Goal: Information Seeking & Learning: Learn about a topic

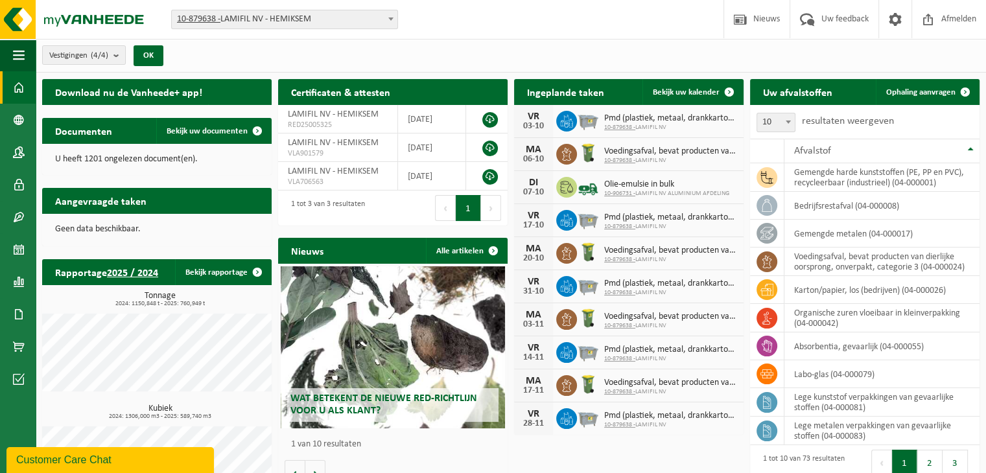
drag, startPoint x: 0, startPoint y: 0, endPoint x: 649, endPoint y: 267, distance: 701.4
click at [649, 267] on div "MA 20-10 Voedingsafval, bevat producten van dierlijke oorsprong, onverpakt, cat…" at bounding box center [628, 253] width 229 height 33
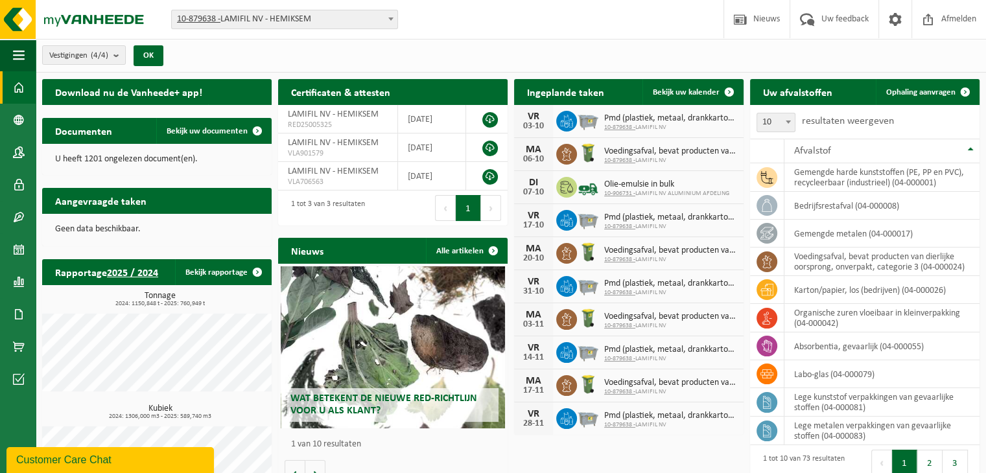
click at [649, 267] on div "MA 20-10 Voedingsafval, bevat producten van dierlijke oorsprong, onverpakt, cat…" at bounding box center [628, 253] width 229 height 33
click at [392, 0] on html "Vestiging: 10-879638 - LAMIFIL NV - HEMIKSEM 10-907268 - LAMIFIL - DRAAD/KABEL …" at bounding box center [493, 236] width 986 height 473
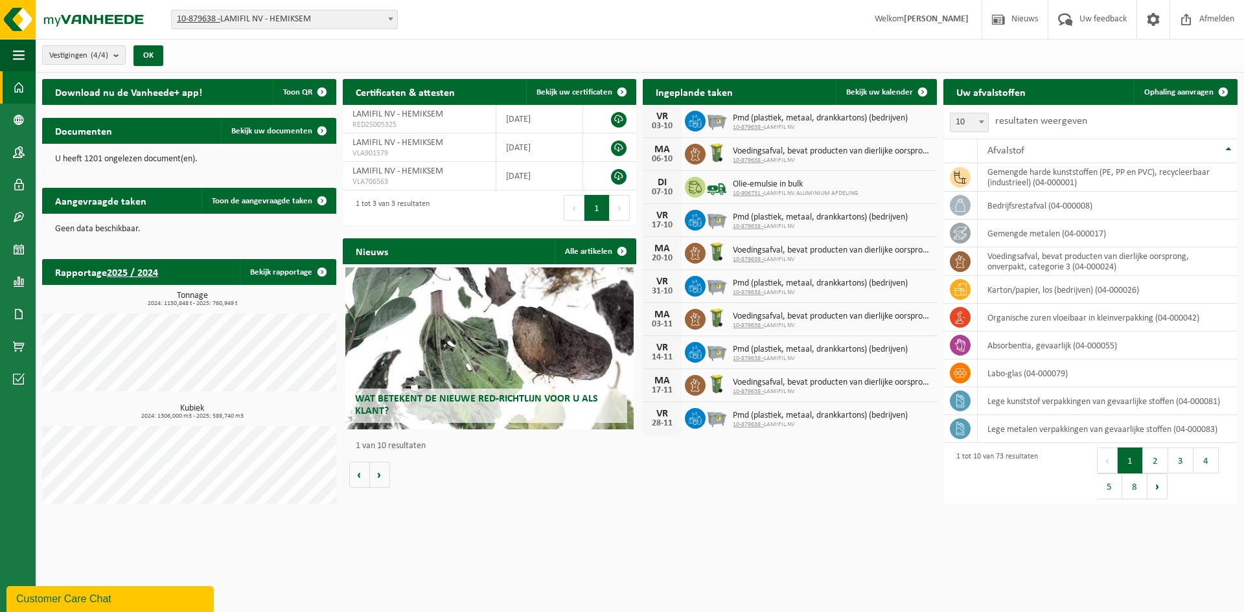
click at [638, 472] on html "Vestiging: 10-879638 - LAMIFIL NV - HEMIKSEM 10-907268 - LAMIFIL - DRAAD/KABEL …" at bounding box center [622, 306] width 1244 height 612
click at [12, 272] on link "Rapportage" at bounding box center [18, 282] width 36 height 32
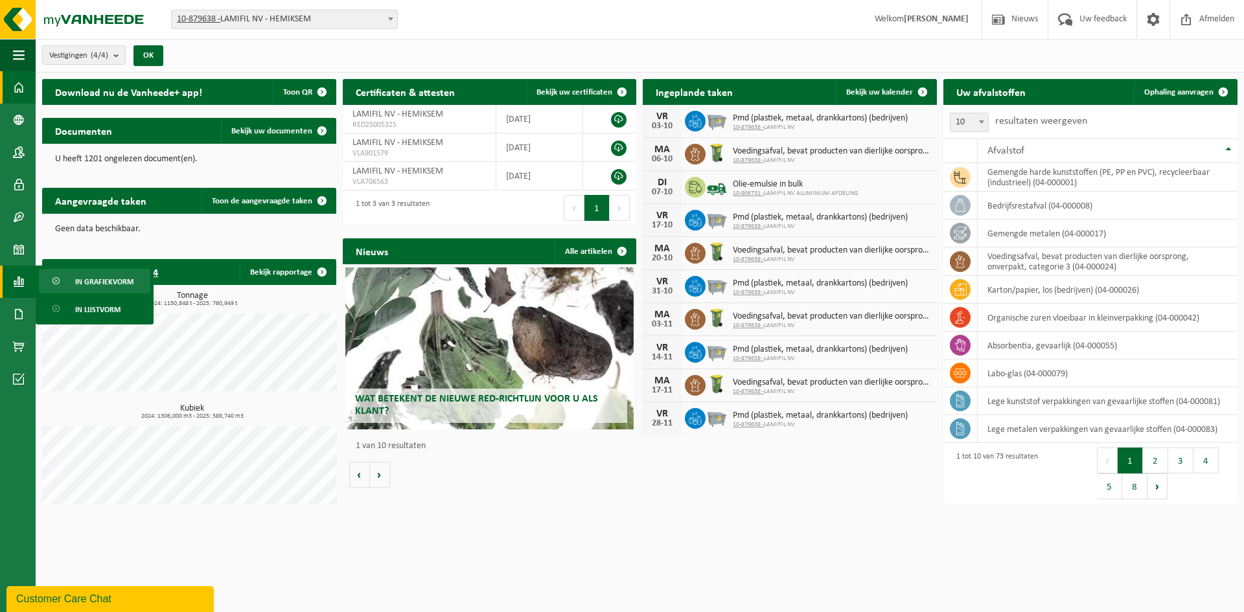
click at [73, 282] on link "In grafiekvorm" at bounding box center [94, 281] width 111 height 25
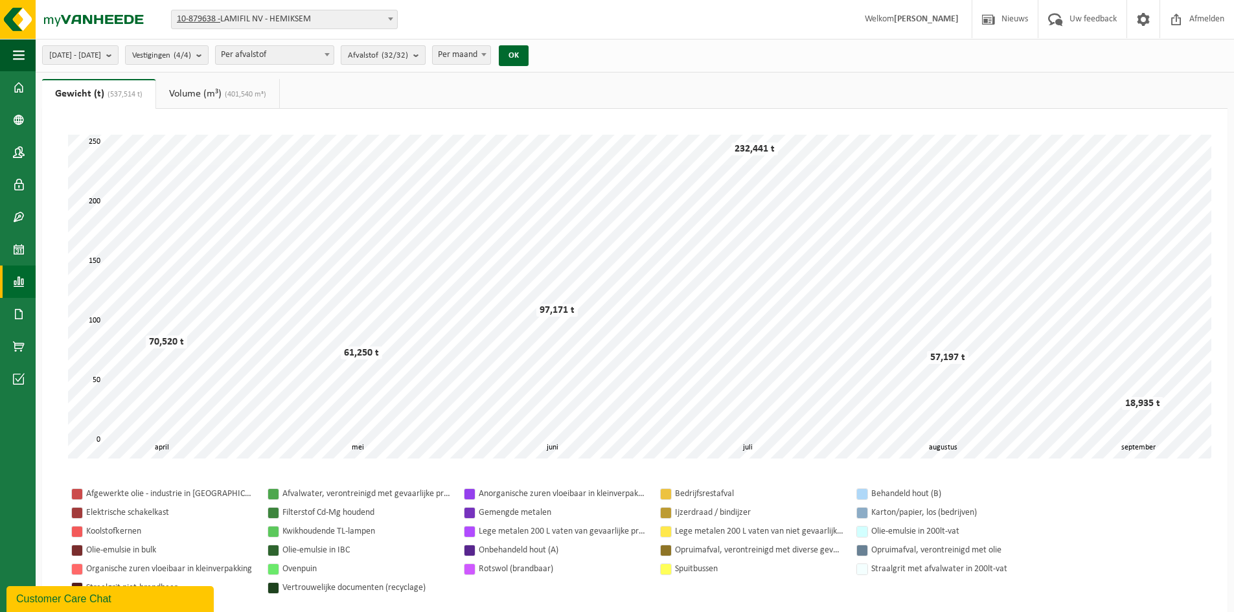
click at [408, 52] on count "(32/32)" at bounding box center [395, 55] width 27 height 8
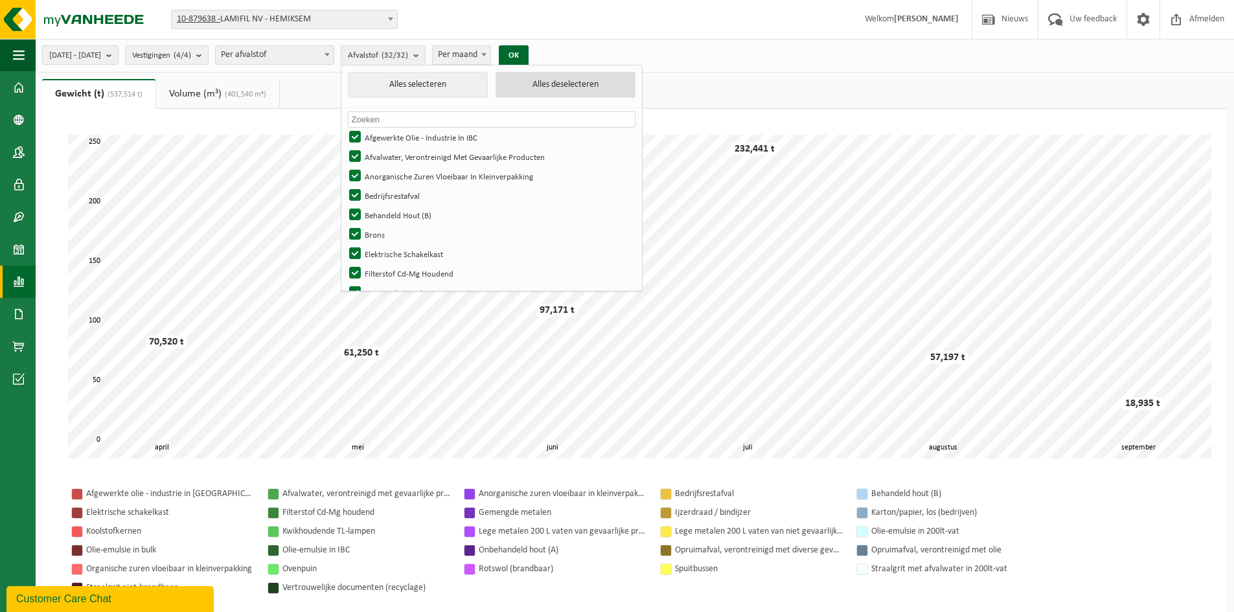
click at [552, 86] on button "Alles deselecteren" at bounding box center [566, 85] width 140 height 26
checkbox input "false"
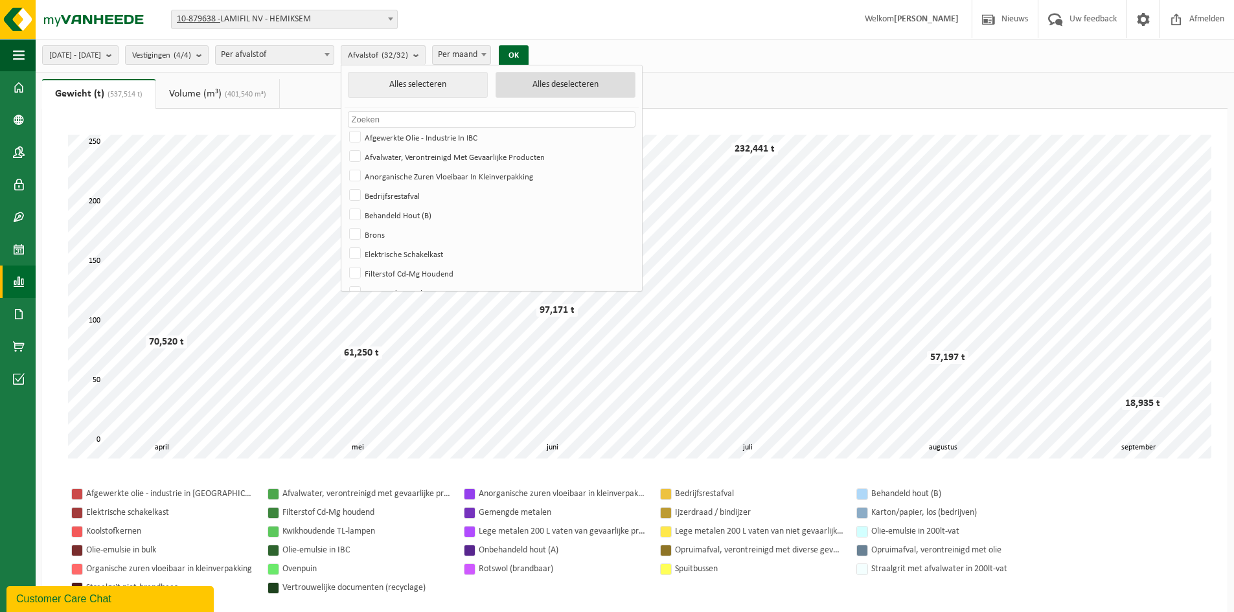
checkbox input "false"
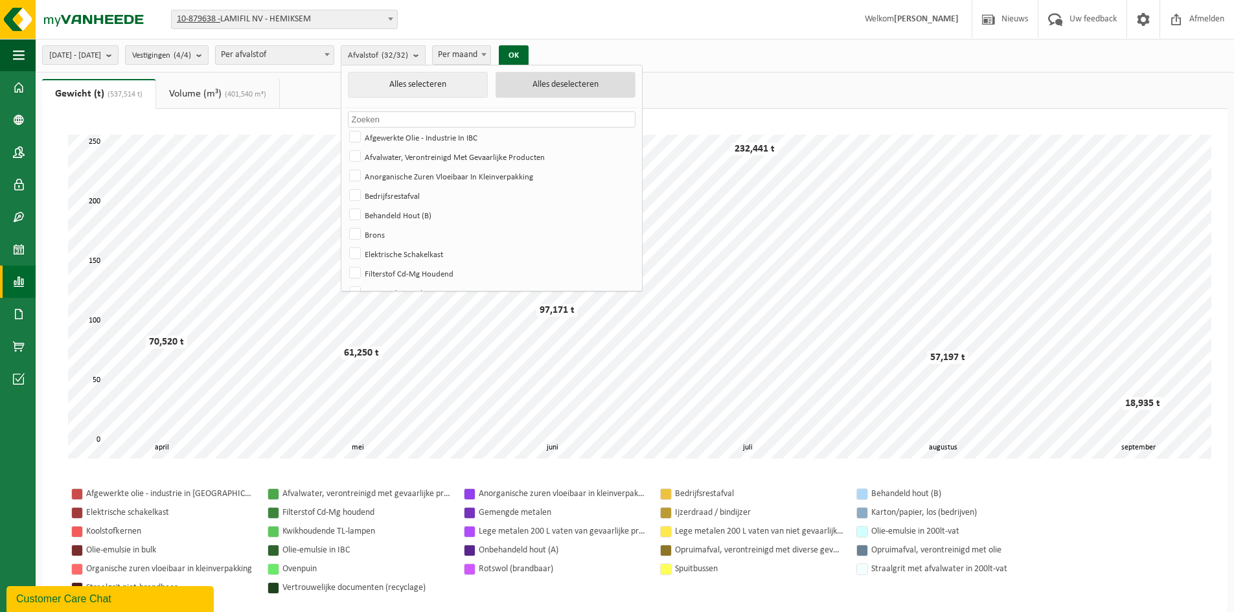
checkbox input "false"
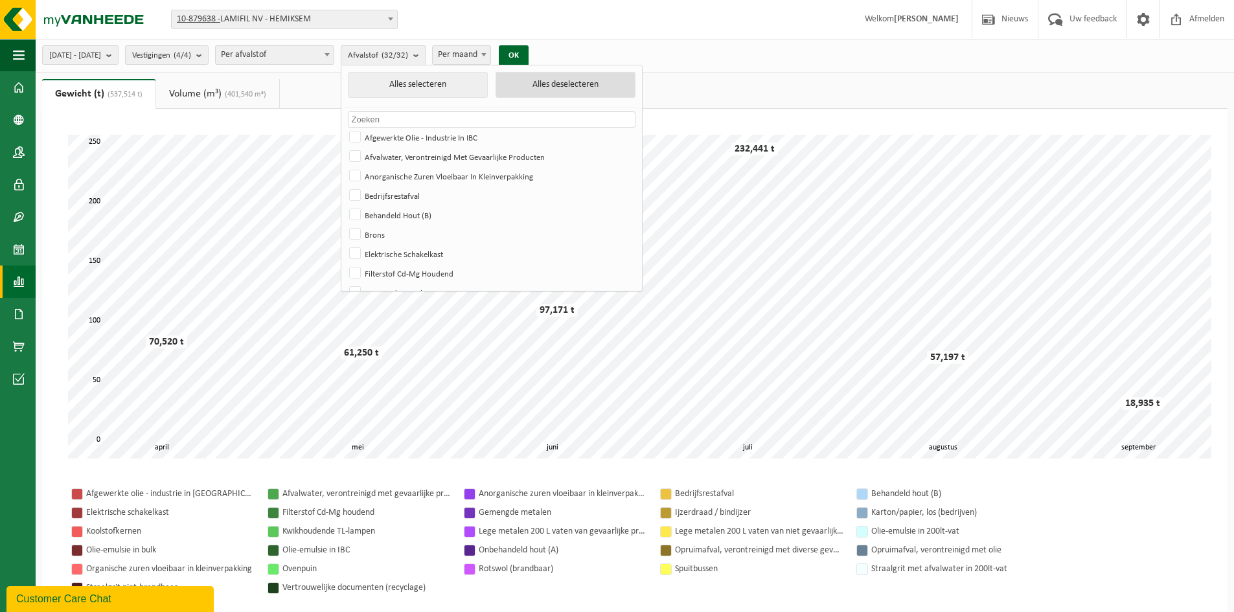
checkbox input "false"
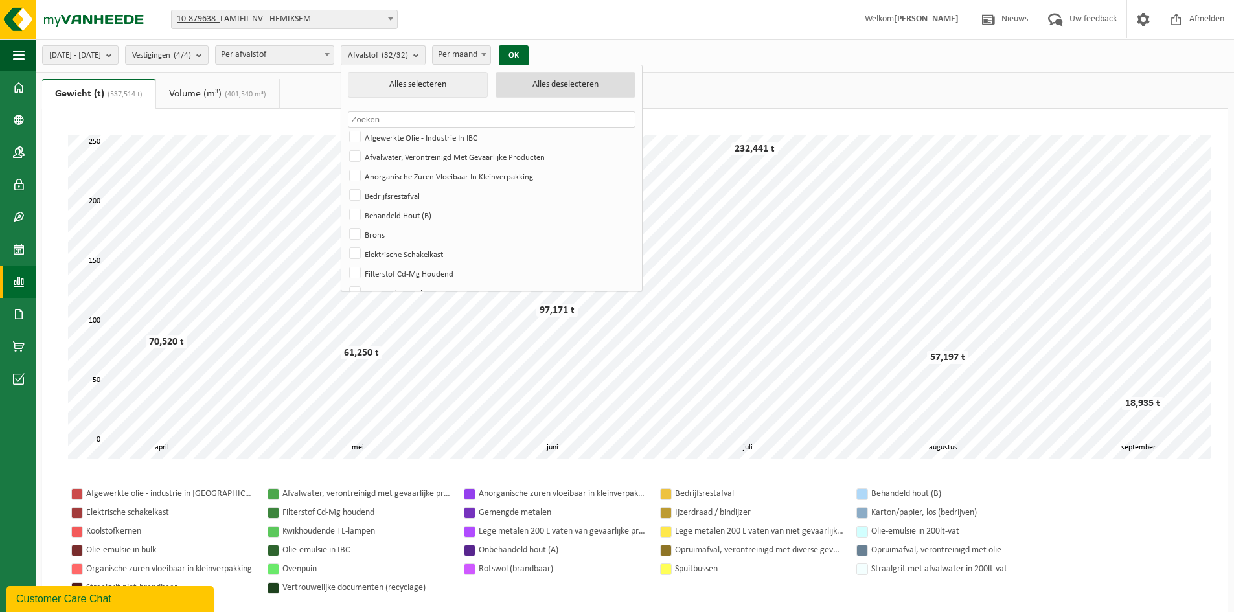
checkbox input "false"
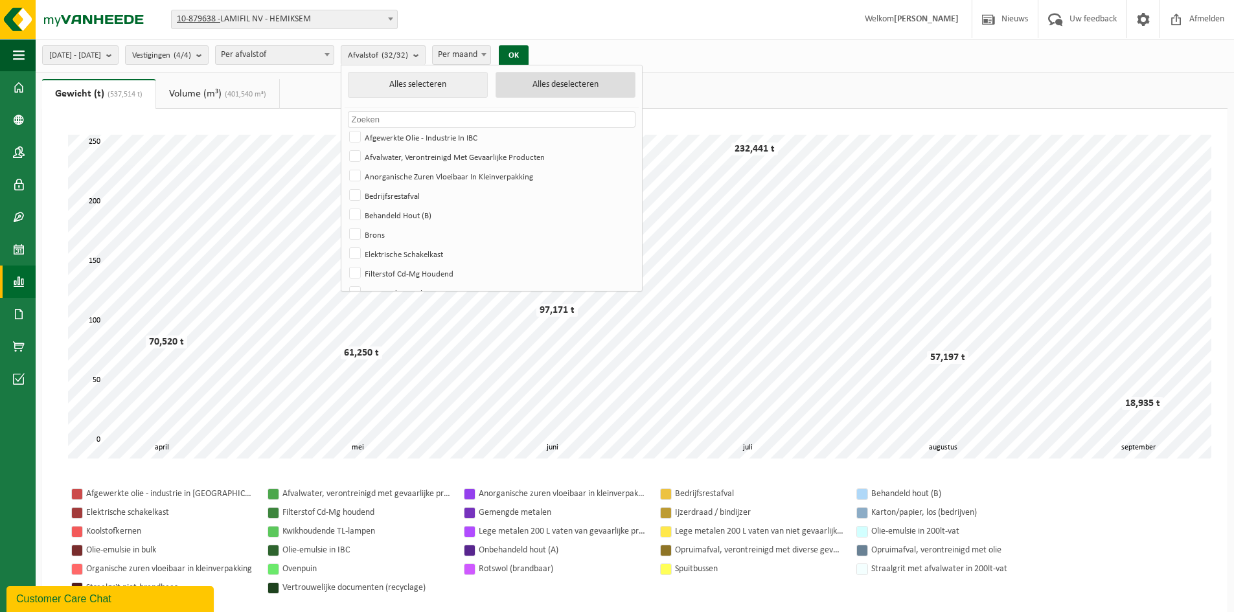
checkbox input "false"
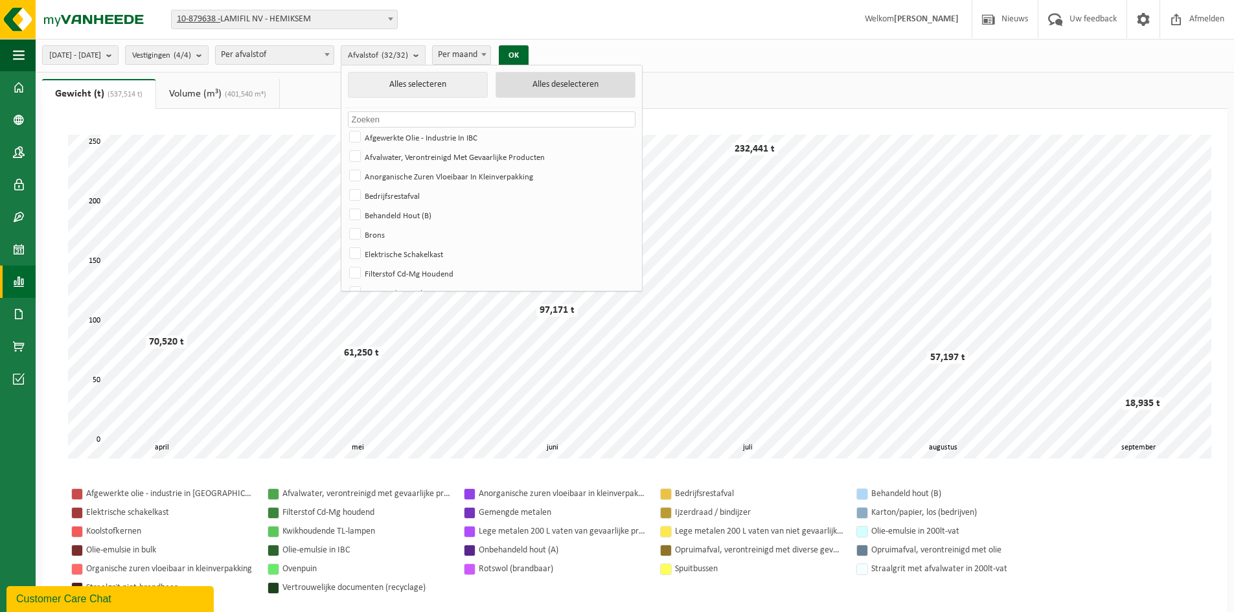
checkbox input "false"
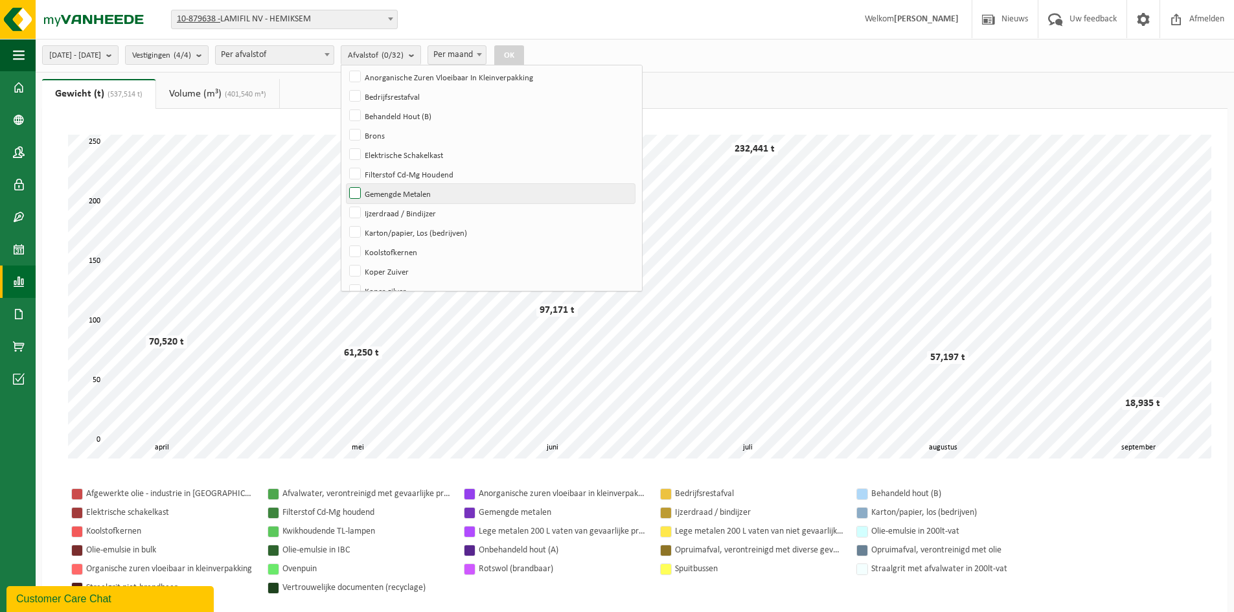
scroll to position [130, 0]
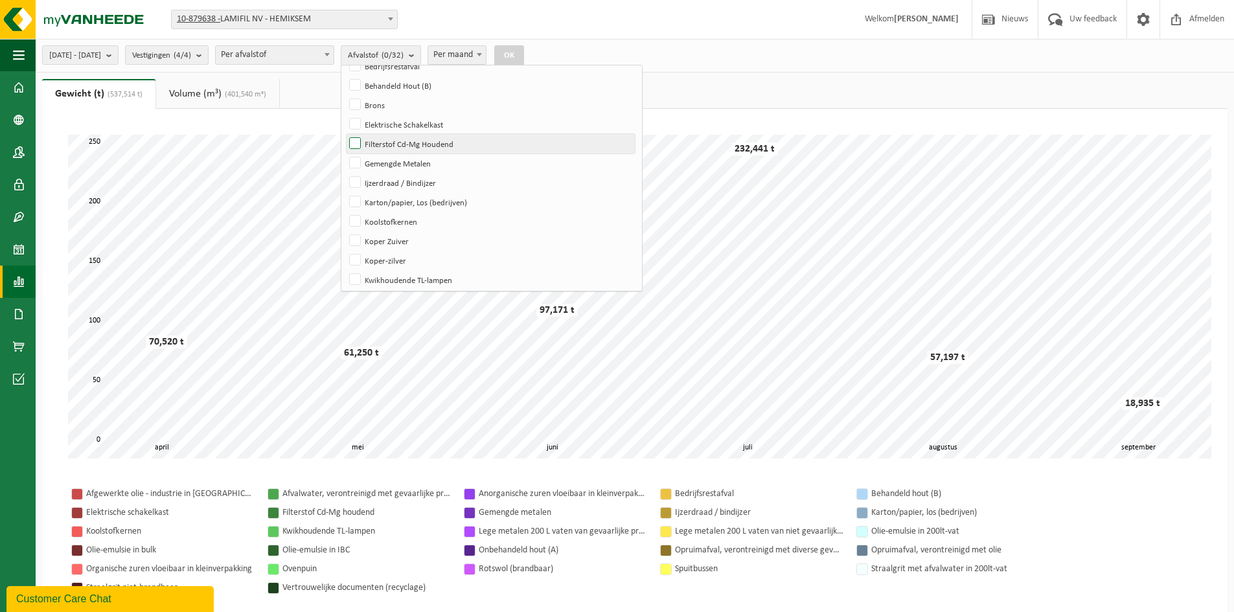
click at [388, 145] on label "Filterstof Cd-Mg Houdend" at bounding box center [491, 143] width 288 height 19
click at [345, 134] on input "Filterstof Cd-Mg Houdend" at bounding box center [344, 133] width 1 height 1
checkbox input "true"
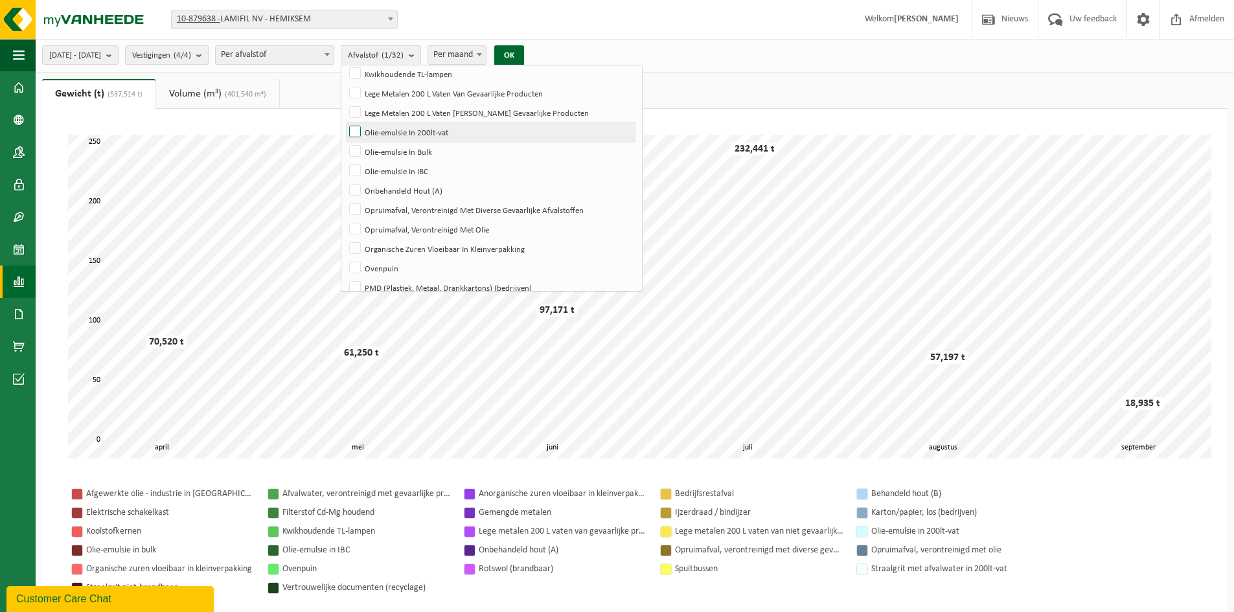
scroll to position [335, 0]
click at [524, 60] on button "OK" at bounding box center [509, 55] width 30 height 21
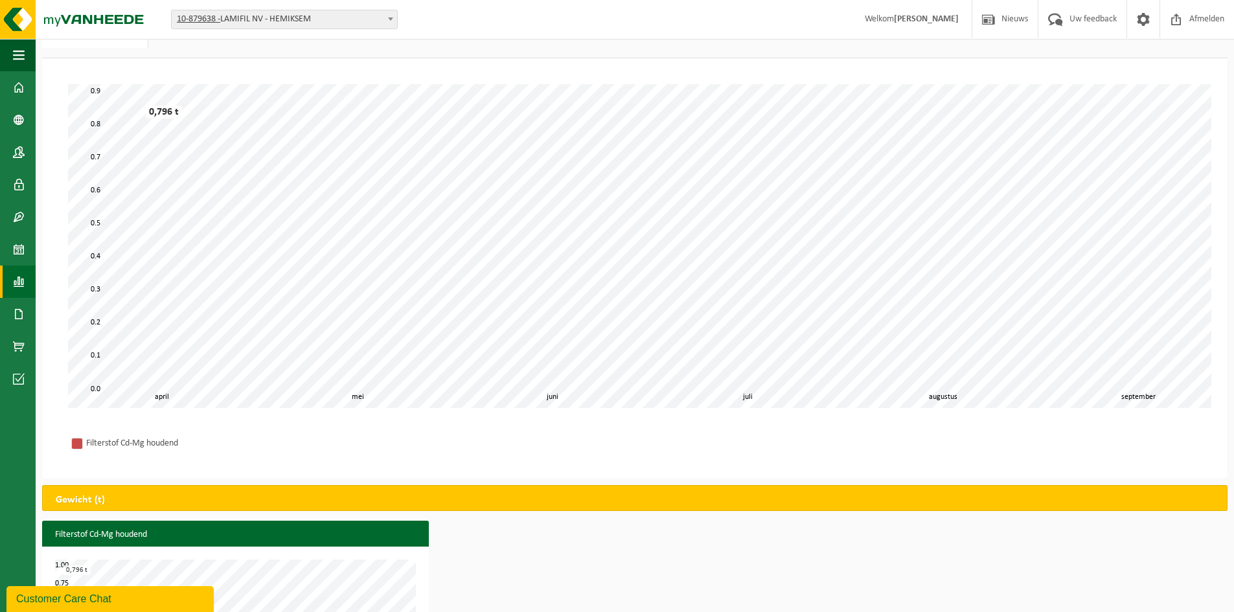
scroll to position [0, 0]
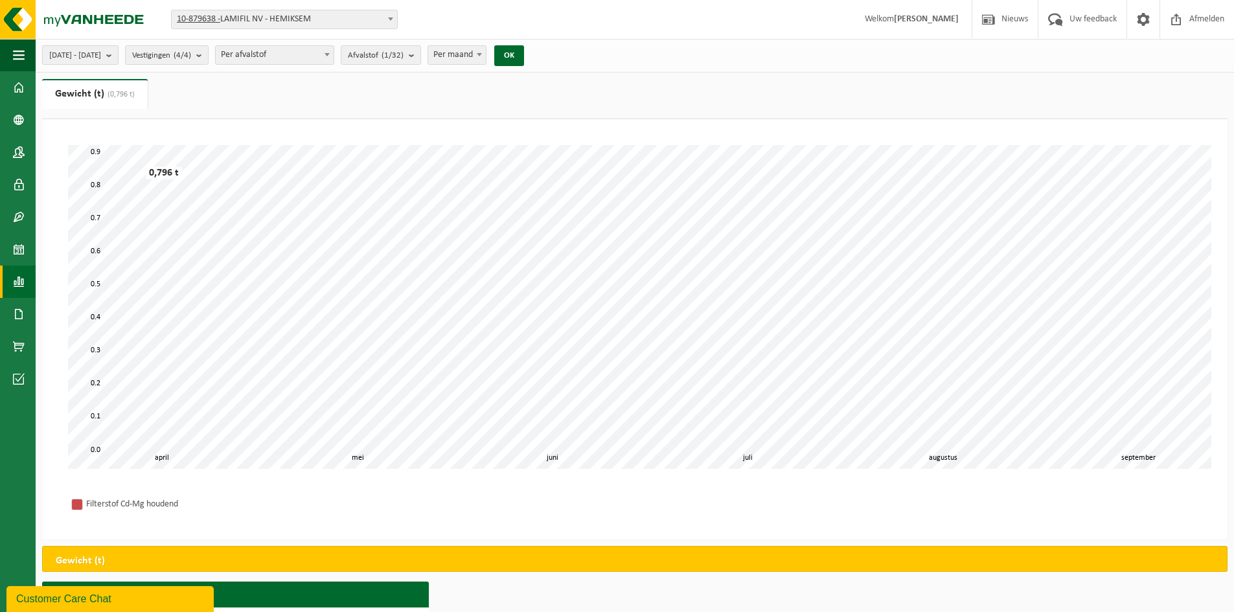
click at [101, 54] on span "[DATE] - [DATE]" at bounding box center [75, 55] width 52 height 19
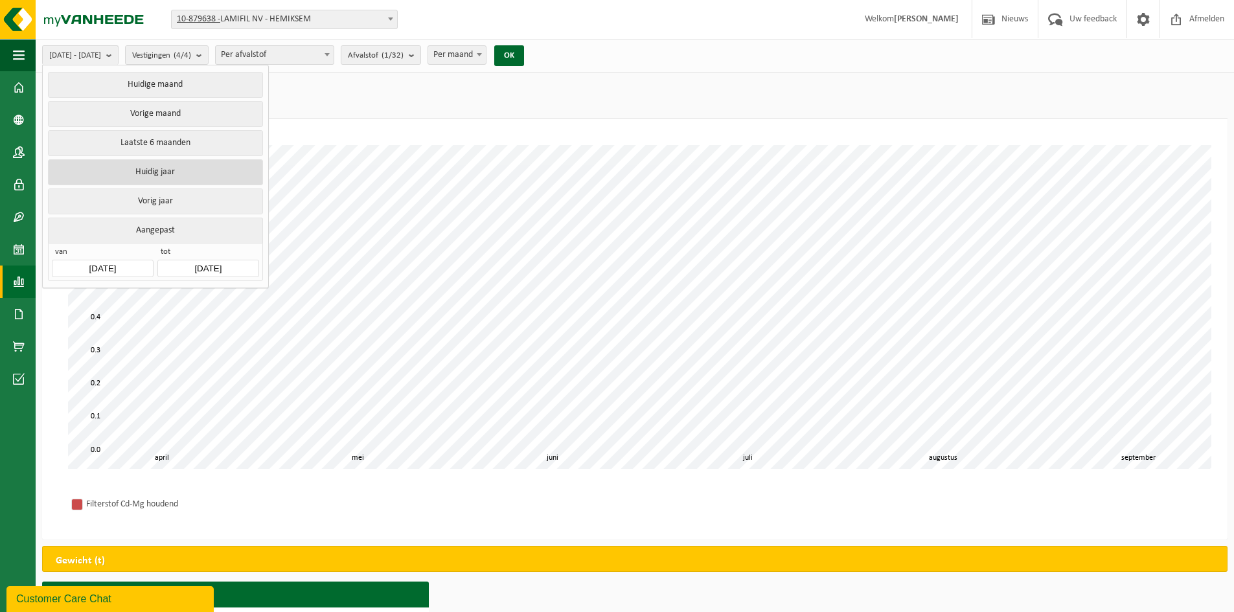
click at [183, 176] on button "Huidig jaar" at bounding box center [155, 172] width 214 height 26
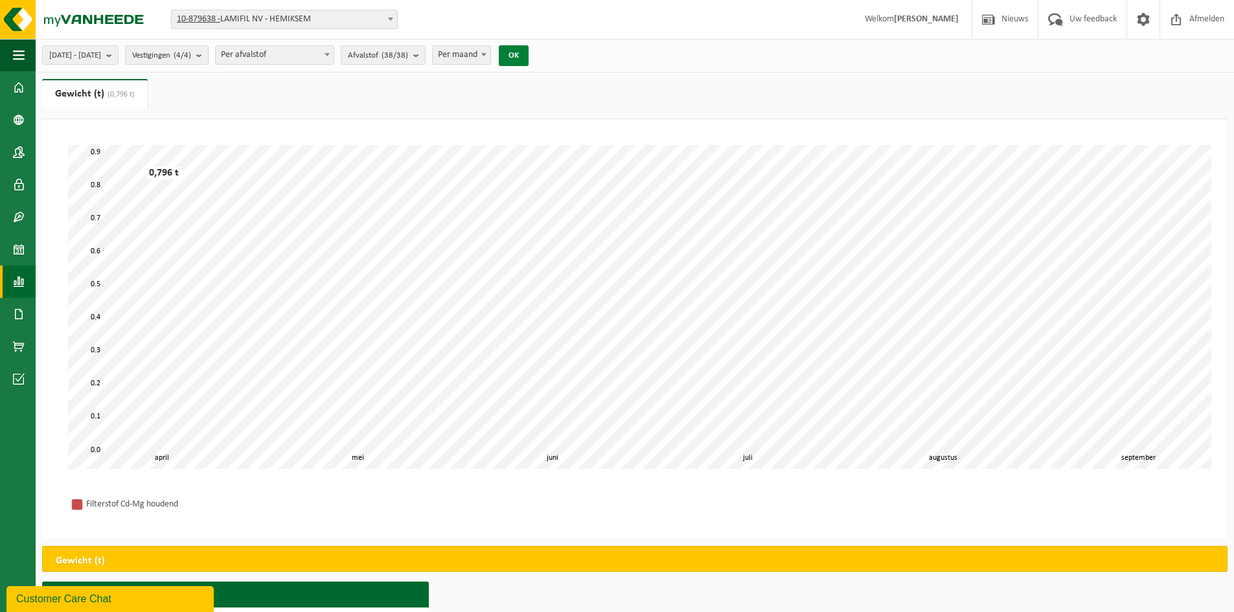
click at [529, 54] on button "OK" at bounding box center [514, 55] width 30 height 21
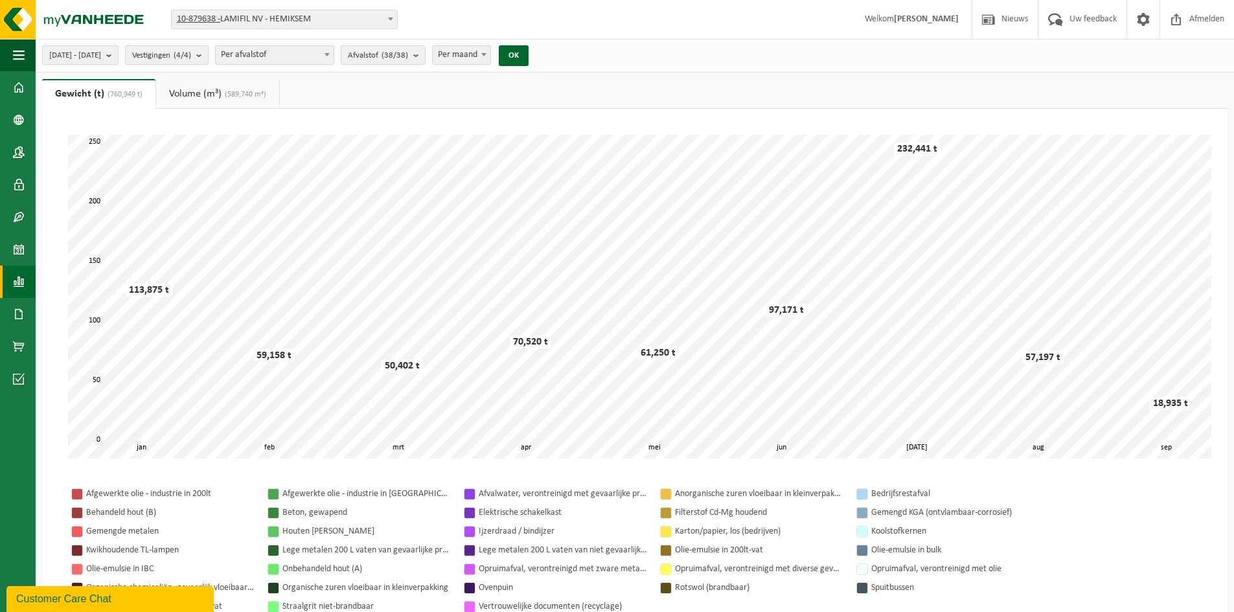
click at [463, 57] on div "[DATE] - [DATE] Huidige maand Vorige maand Laatste 6 maanden Huidig jaar Vorig …" at bounding box center [289, 55] width 507 height 28
click at [425, 58] on b "submit" at bounding box center [419, 55] width 12 height 18
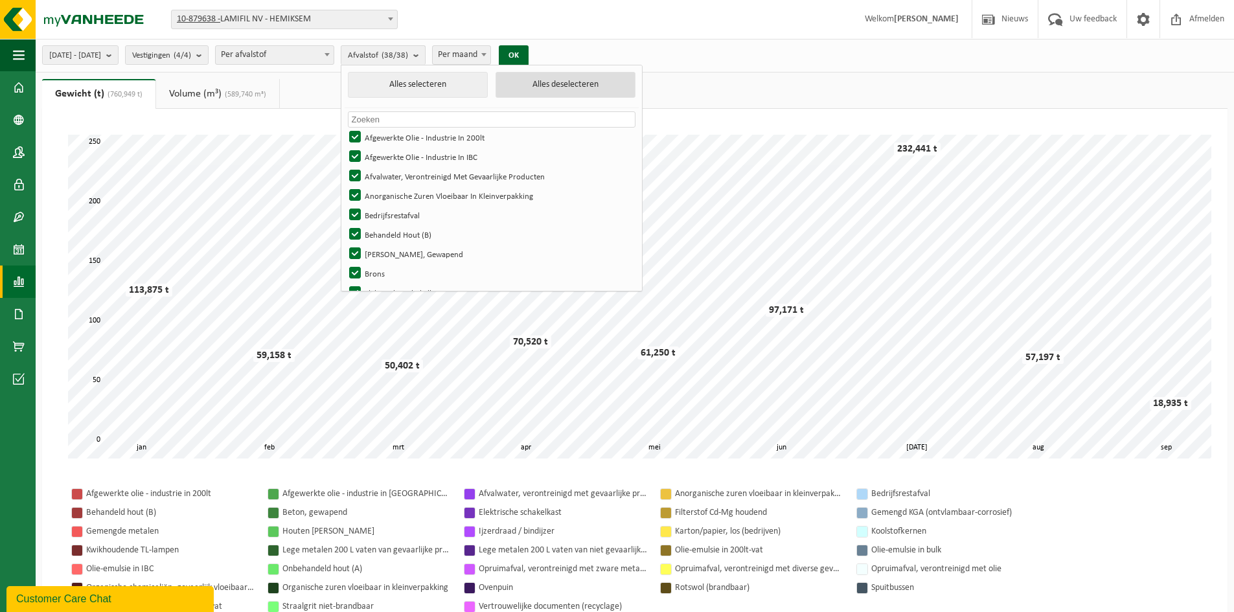
click at [553, 87] on button "Alles deselecteren" at bounding box center [566, 85] width 140 height 26
checkbox input "false"
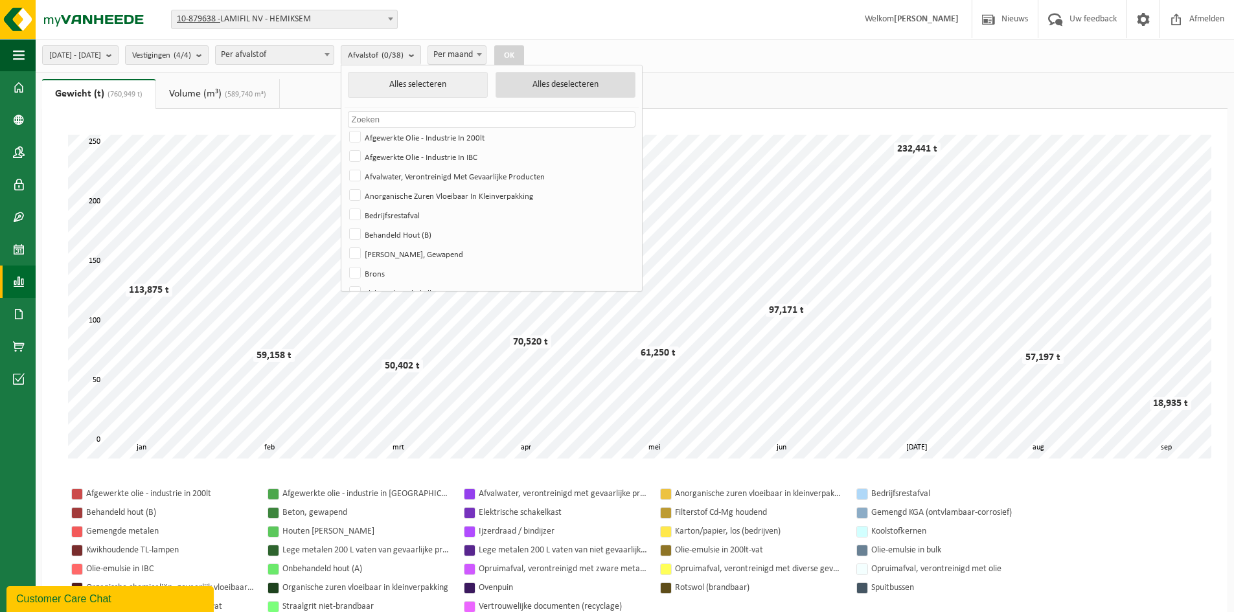
checkbox input "false"
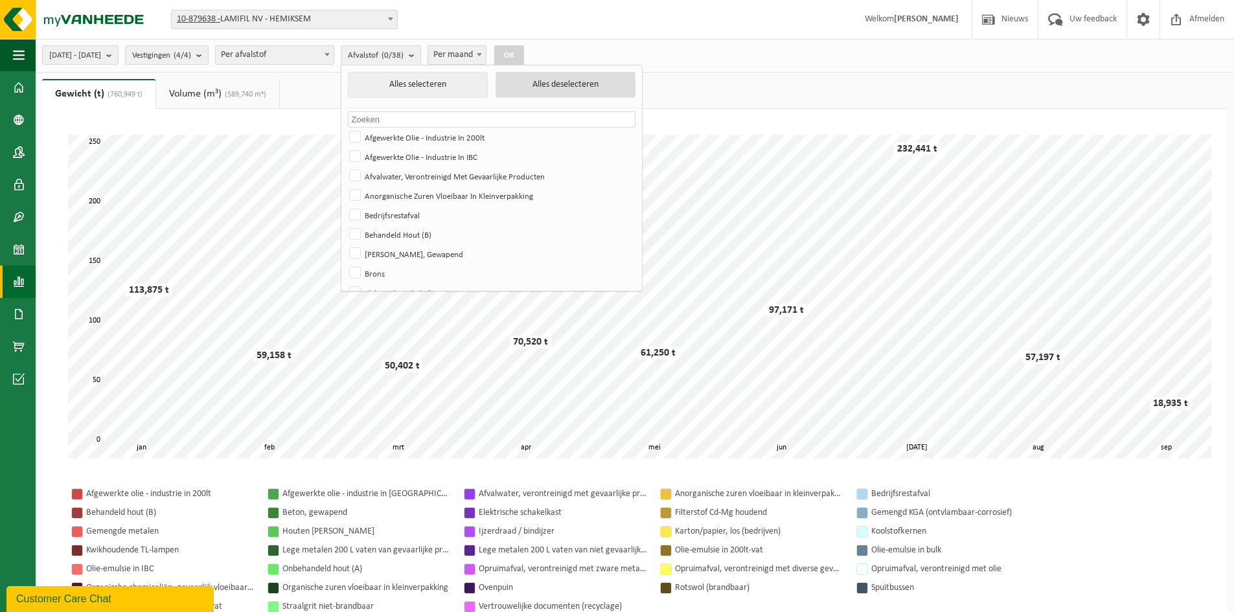
checkbox input "false"
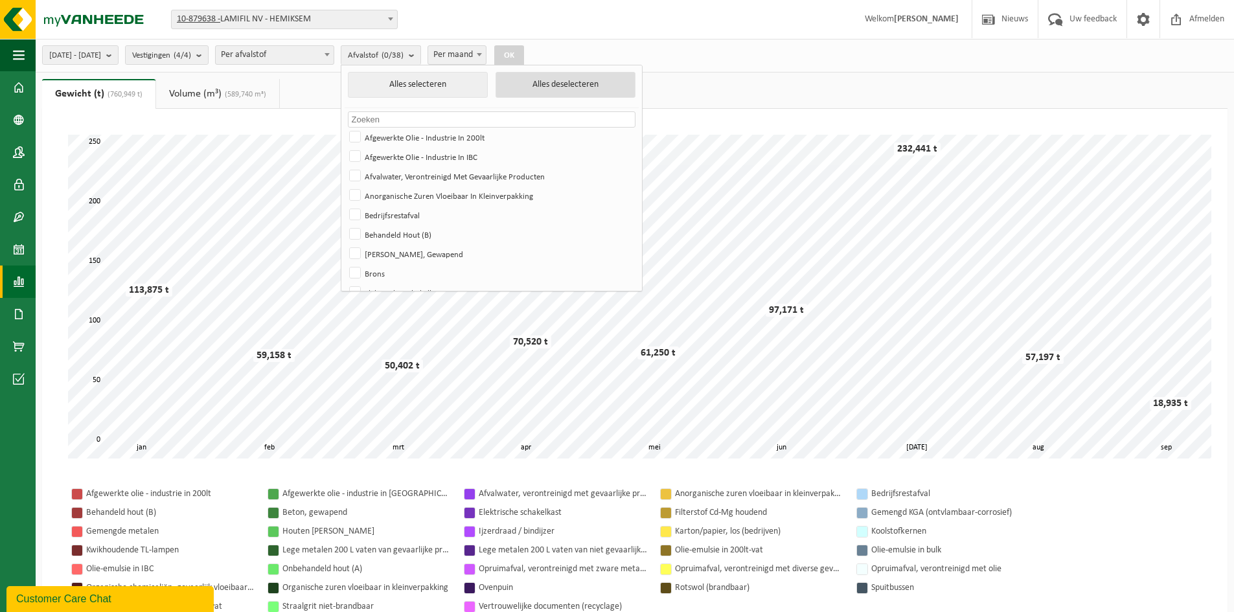
checkbox input "false"
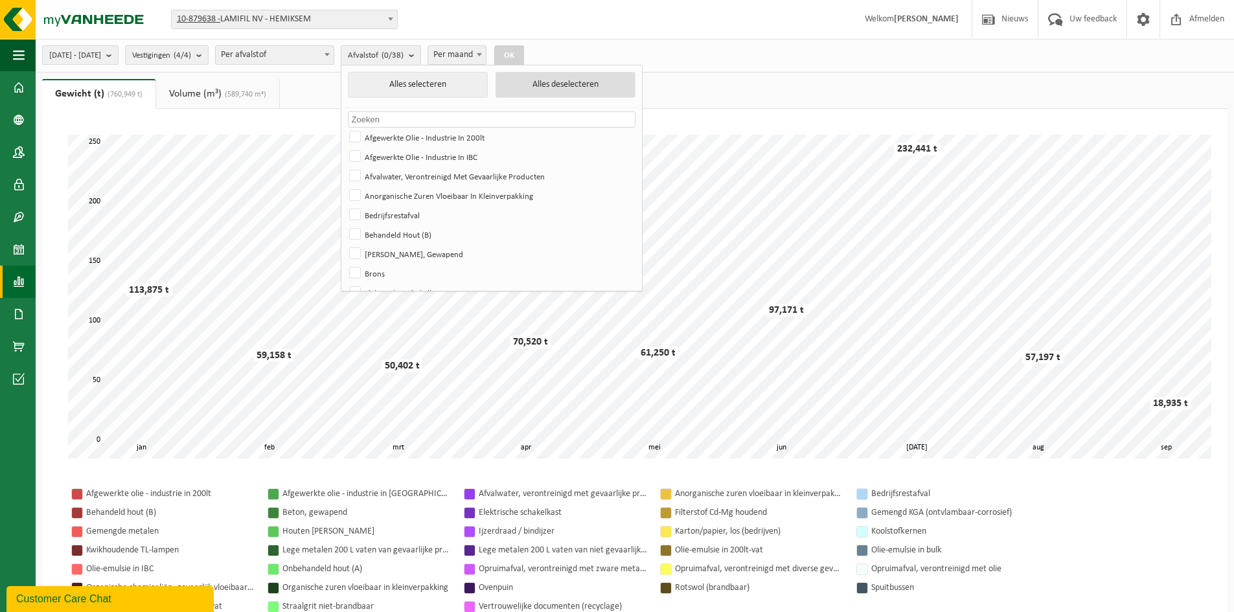
checkbox input "false"
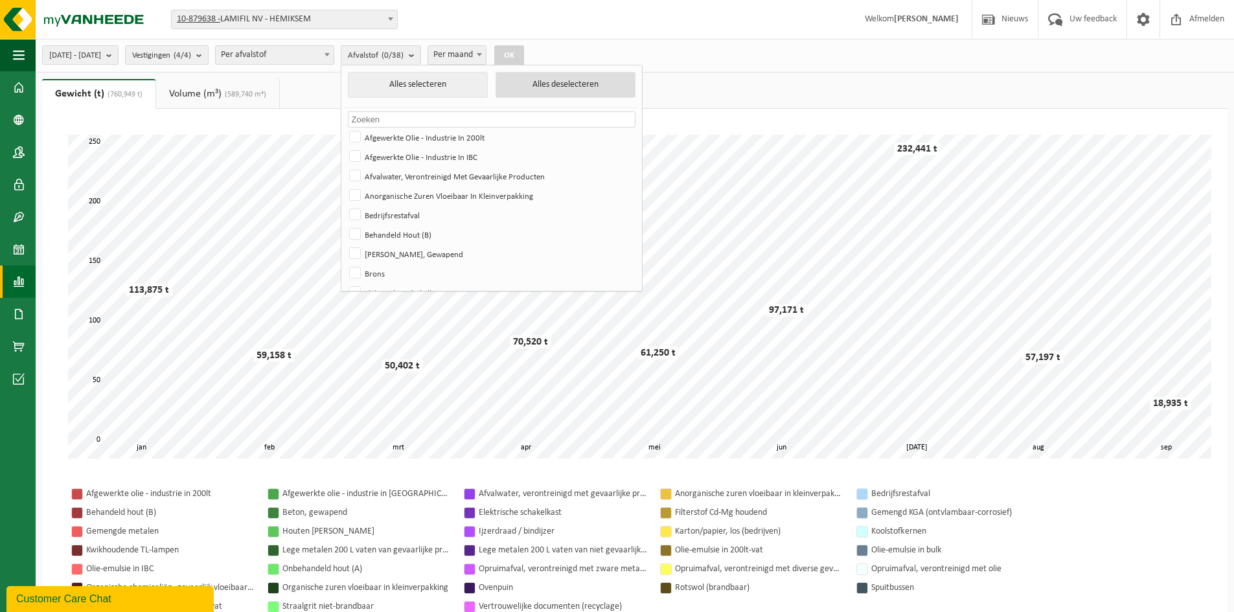
checkbox input "false"
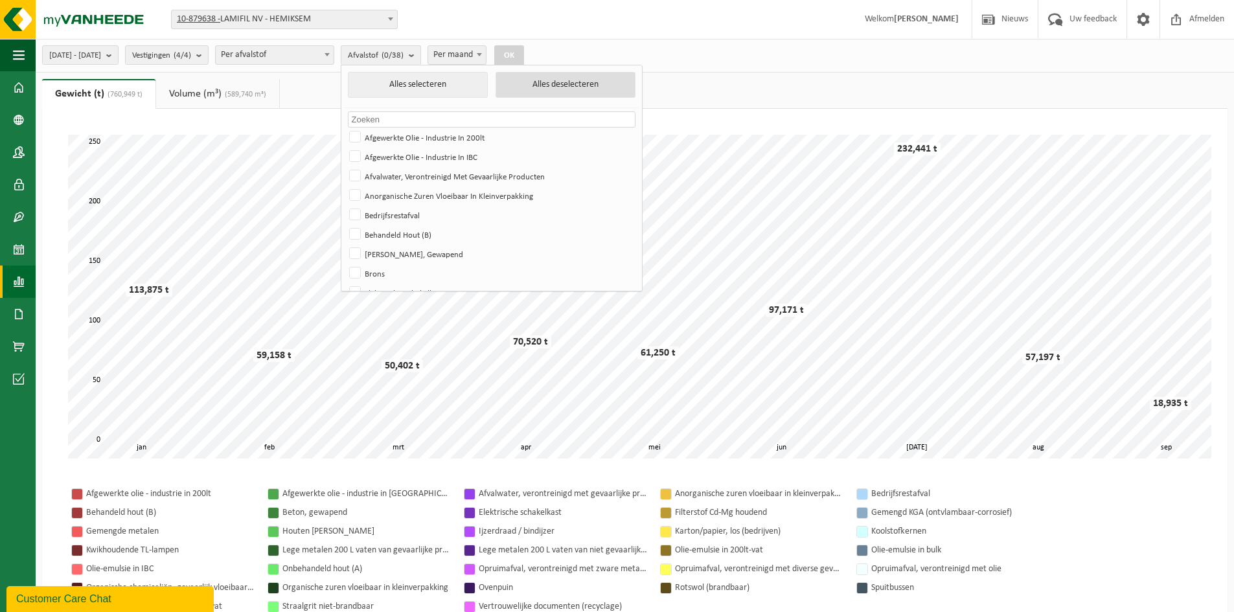
checkbox input "false"
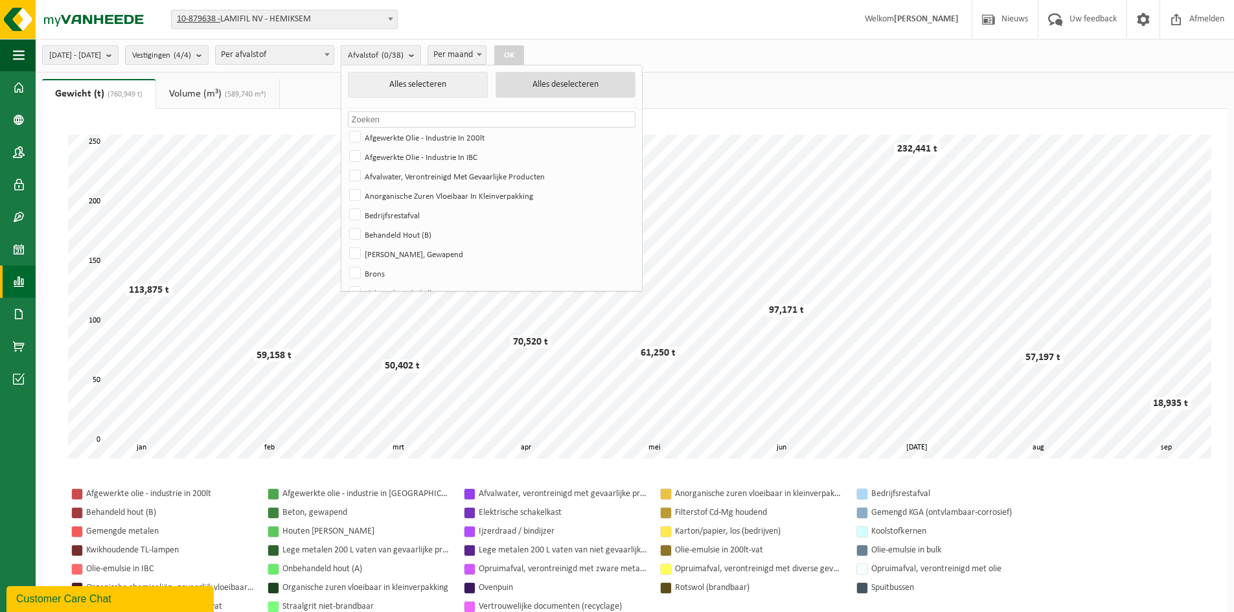
checkbox input "false"
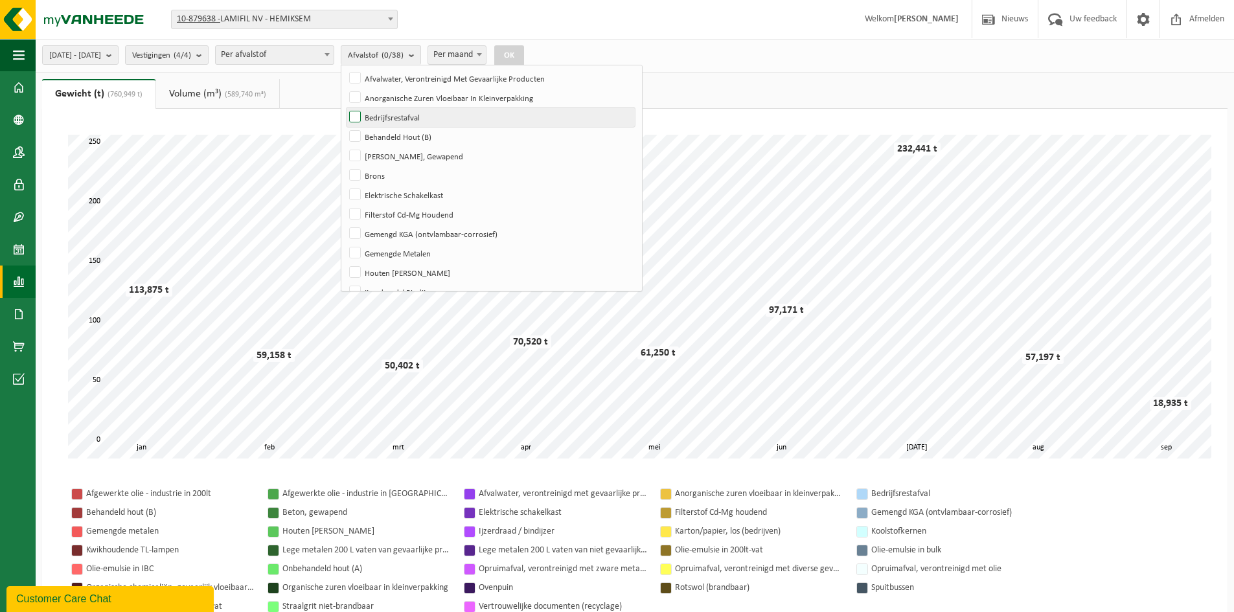
scroll to position [130, 0]
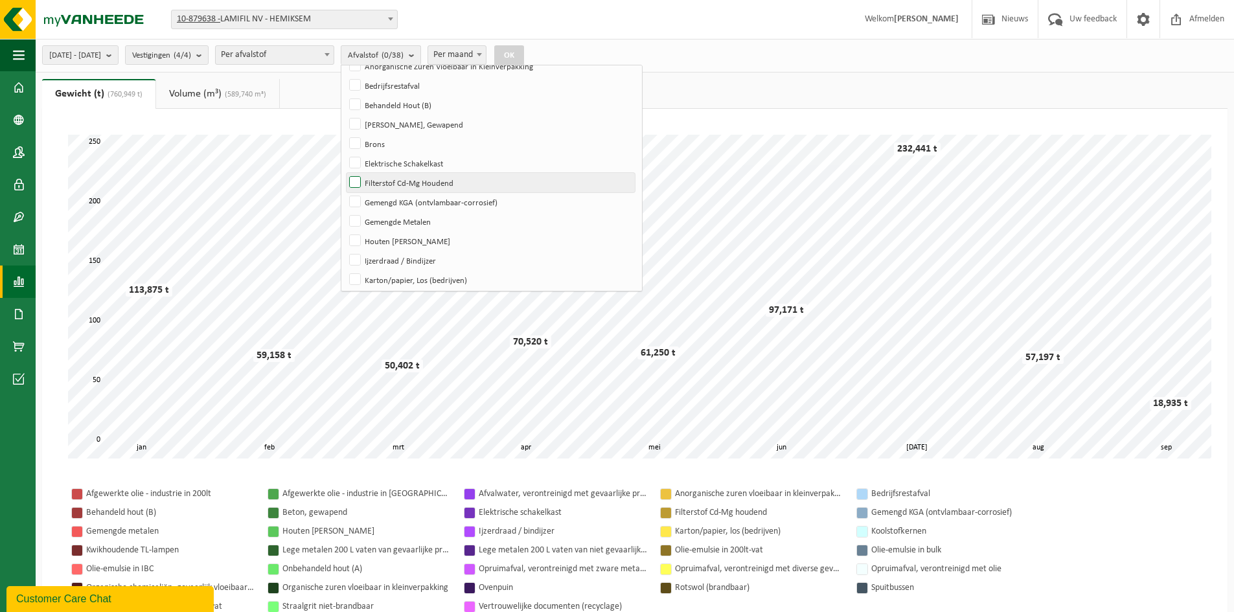
click at [391, 182] on label "Filterstof Cd-Mg Houdend" at bounding box center [491, 182] width 288 height 19
click at [345, 173] on input "Filterstof Cd-Mg Houdend" at bounding box center [344, 172] width 1 height 1
checkbox input "true"
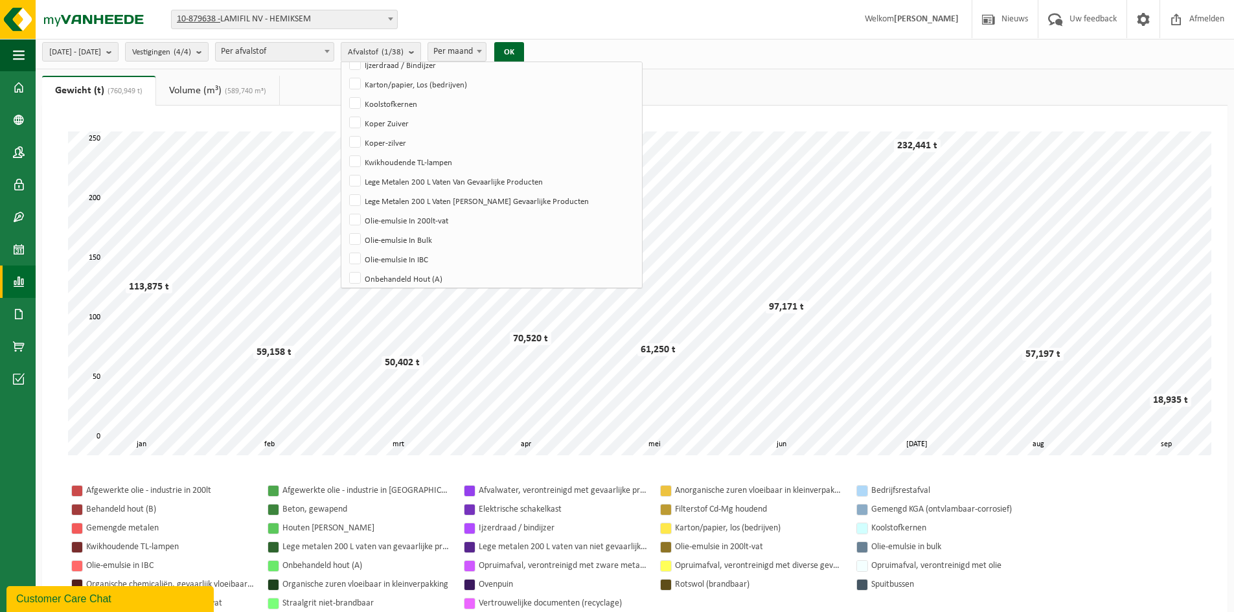
scroll to position [0, 0]
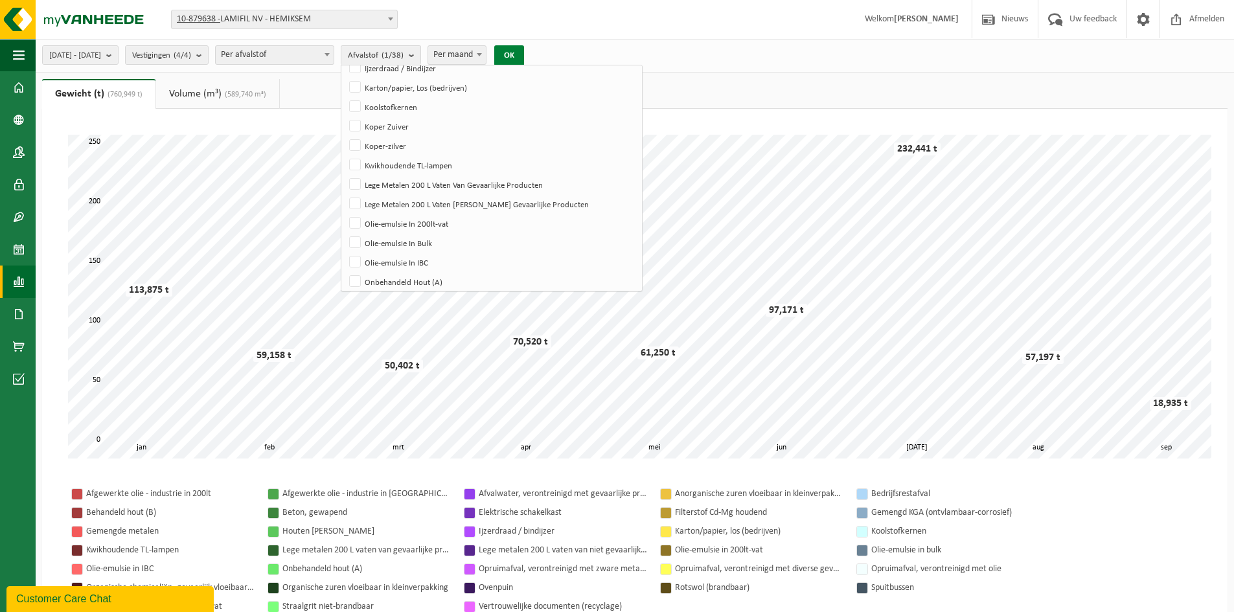
click at [524, 61] on button "OK" at bounding box center [509, 55] width 30 height 21
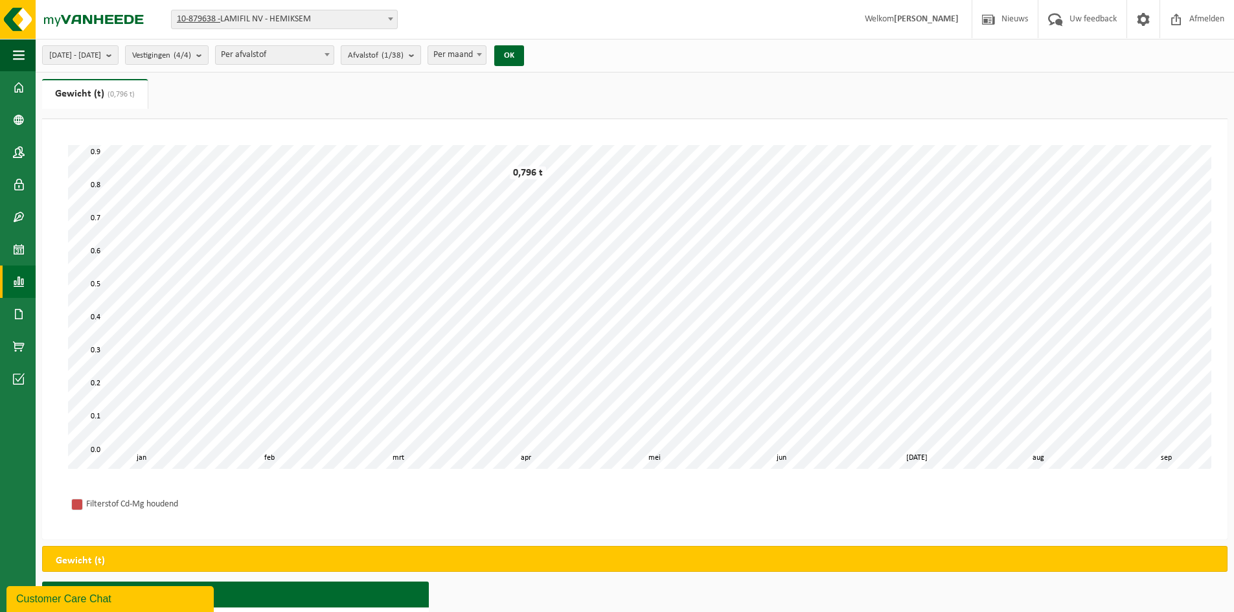
click at [404, 52] on count "(1/38)" at bounding box center [393, 55] width 22 height 8
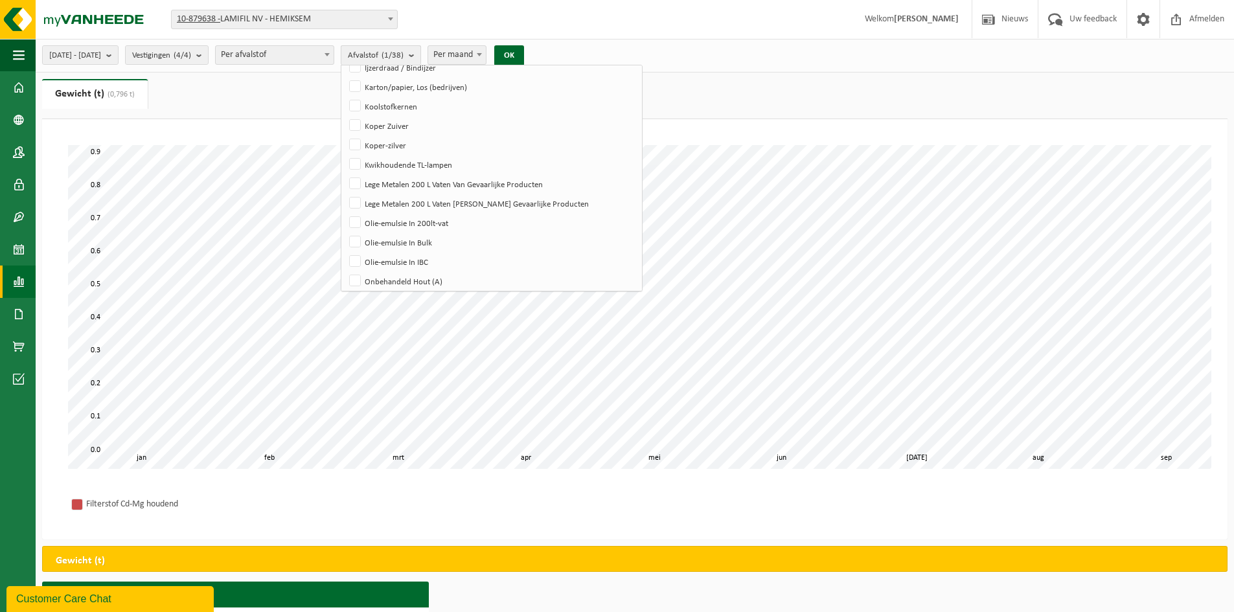
click at [404, 52] on count "(1/38)" at bounding box center [393, 55] width 22 height 8
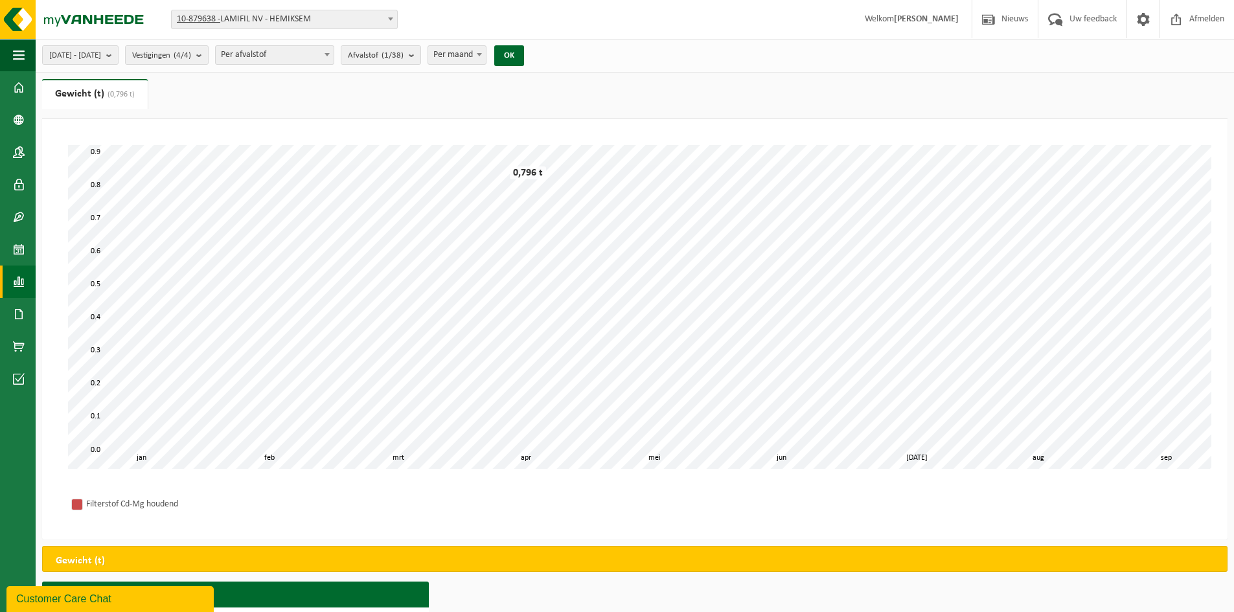
click at [146, 44] on div "[DATE] - [DATE] Huidige maand Vorige maand Laatste 6 maanden Huidig jaar Vorig …" at bounding box center [287, 55] width 503 height 28
click at [101, 59] on span "[DATE] - [DATE]" at bounding box center [75, 55] width 52 height 19
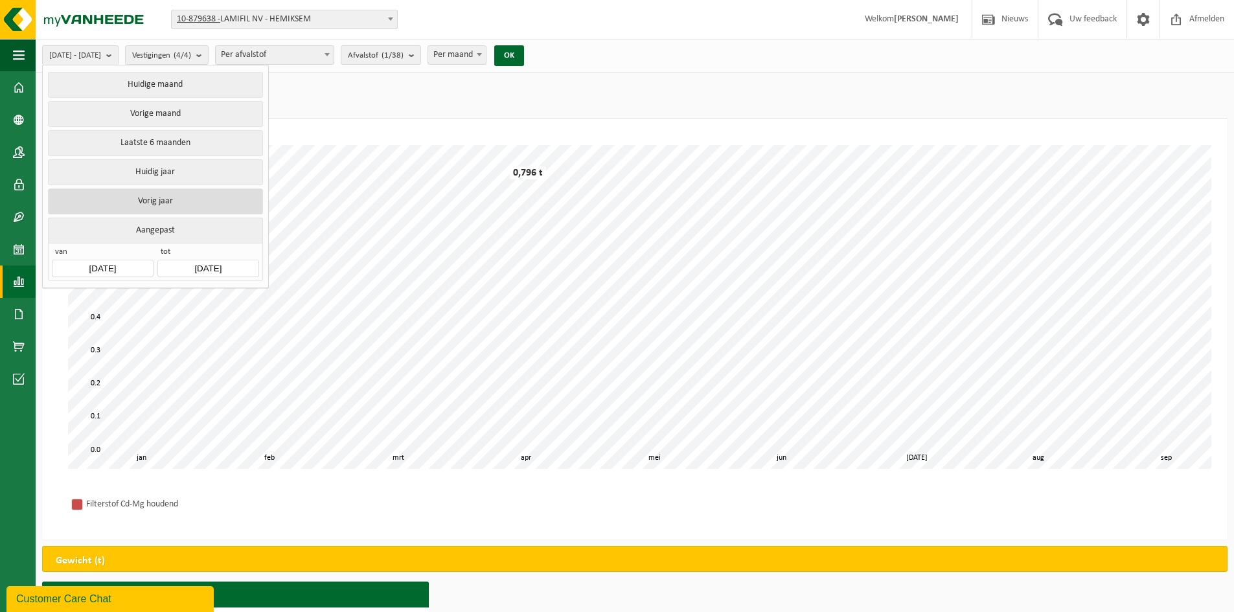
click at [158, 194] on button "Vorig jaar" at bounding box center [155, 202] width 214 height 26
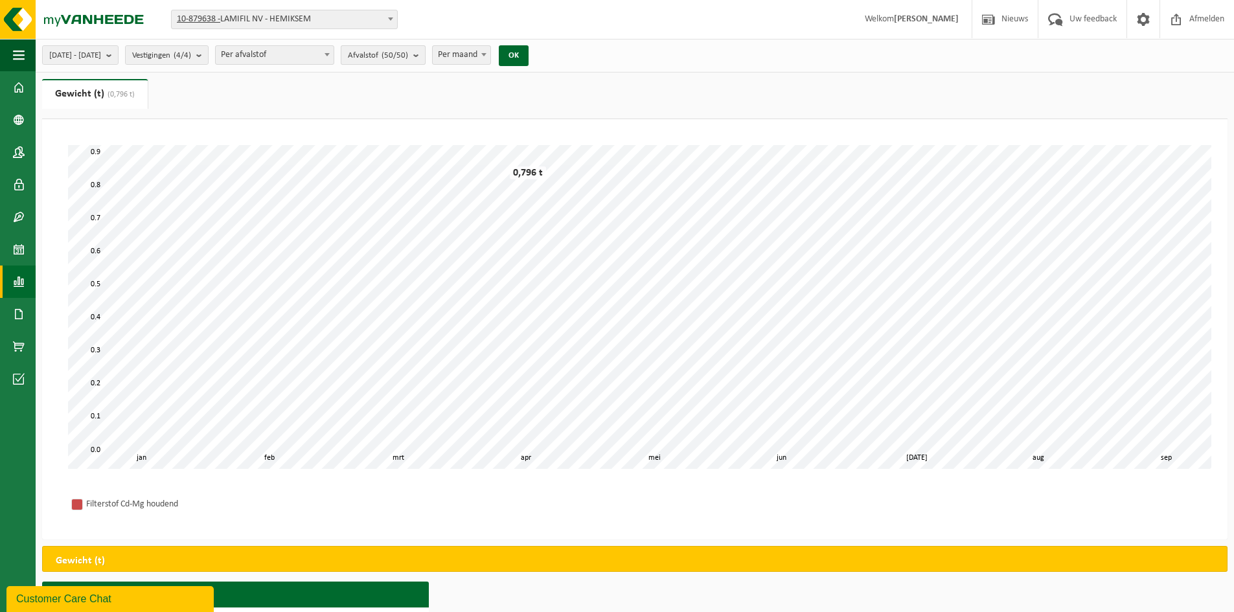
click at [408, 58] on count "(50/50)" at bounding box center [395, 55] width 27 height 8
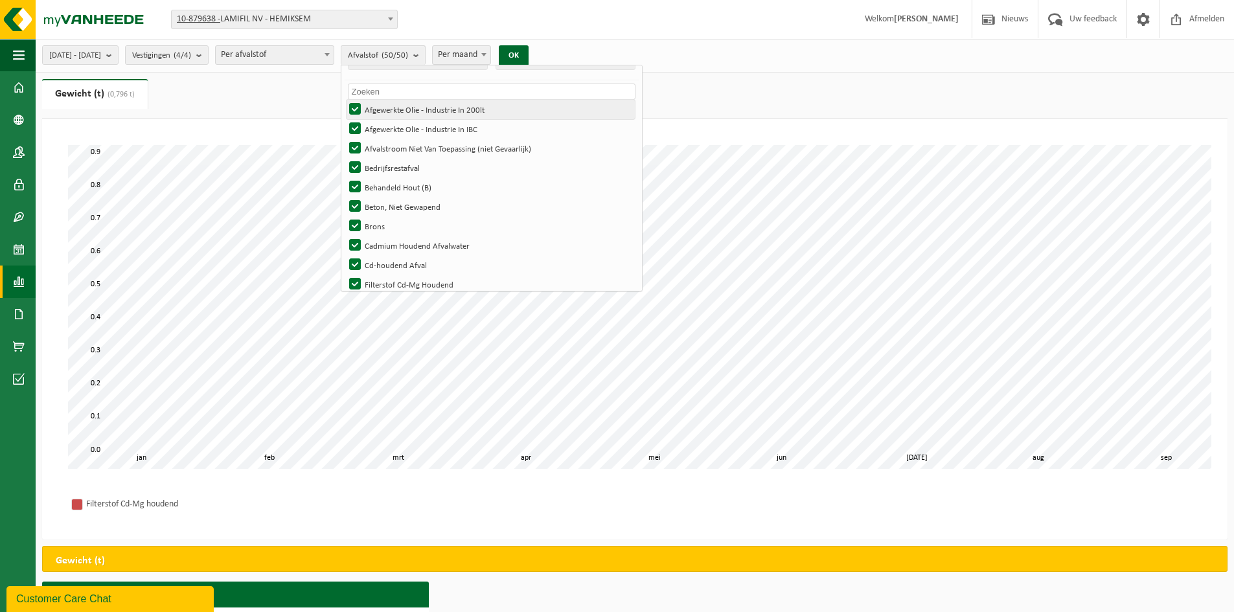
scroll to position [0, 0]
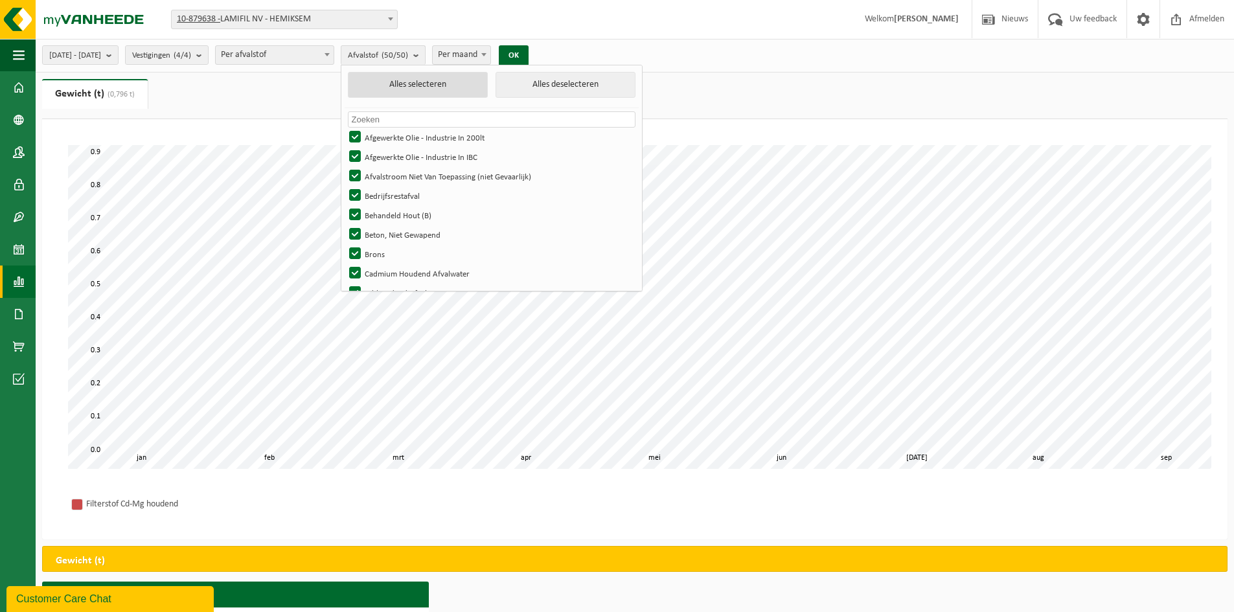
click at [488, 86] on button "Alles selecteren" at bounding box center [418, 85] width 140 height 26
click at [529, 52] on button "OK" at bounding box center [514, 55] width 30 height 21
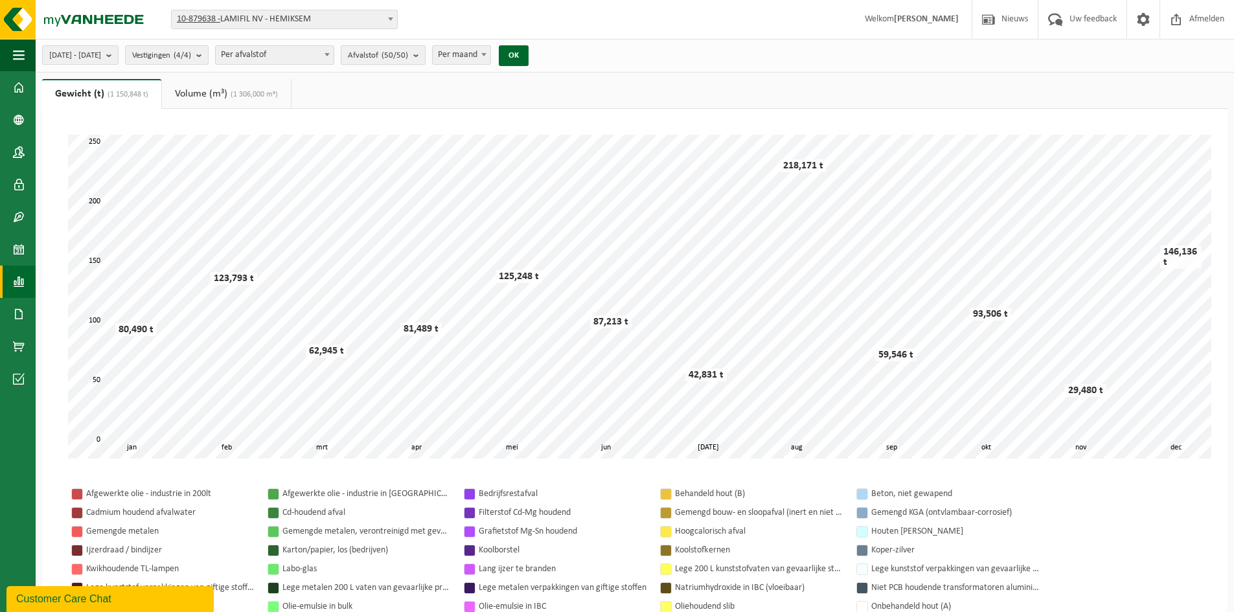
click at [425, 50] on b "submit" at bounding box center [419, 55] width 12 height 18
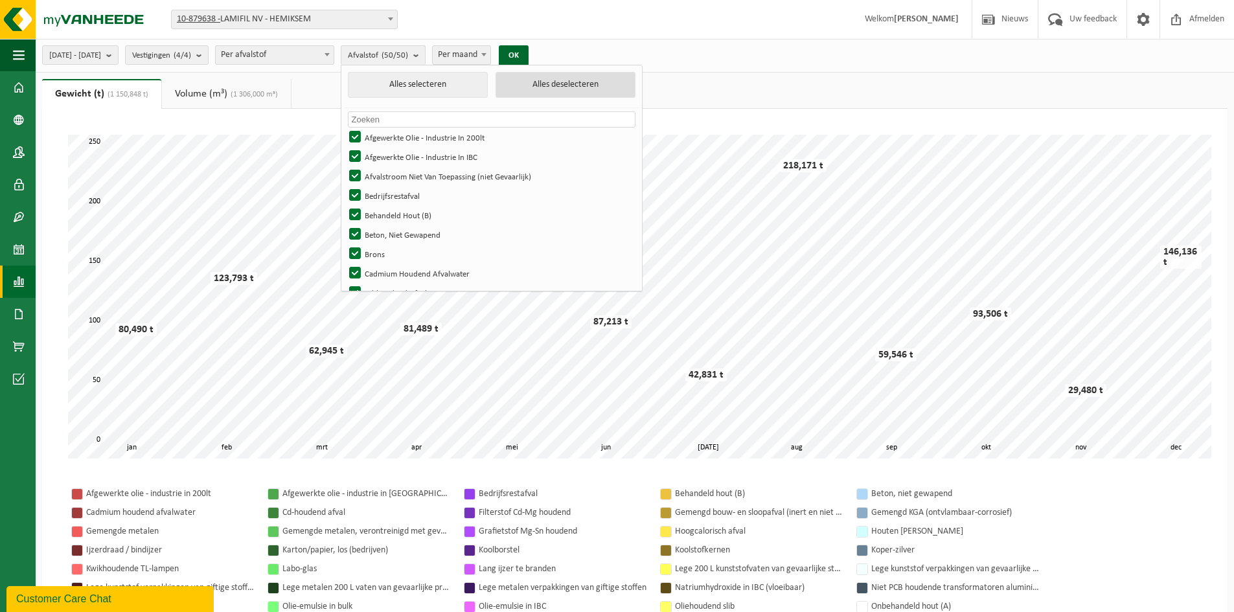
click at [546, 76] on button "Alles deselecteren" at bounding box center [566, 85] width 140 height 26
checkbox input "false"
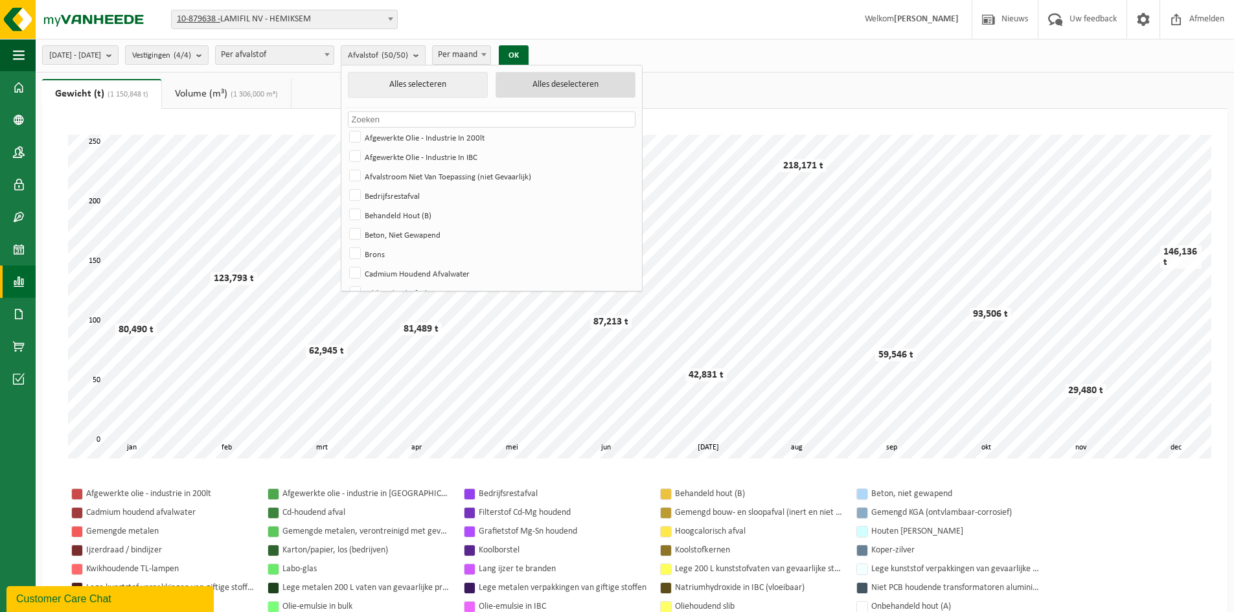
checkbox input "false"
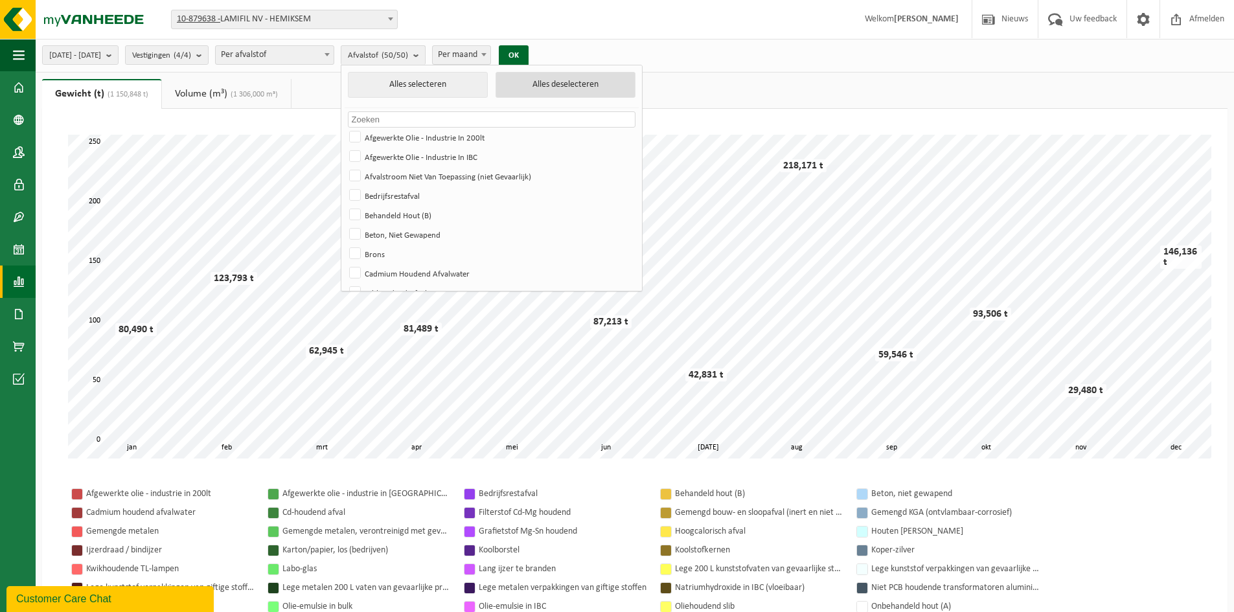
checkbox input "false"
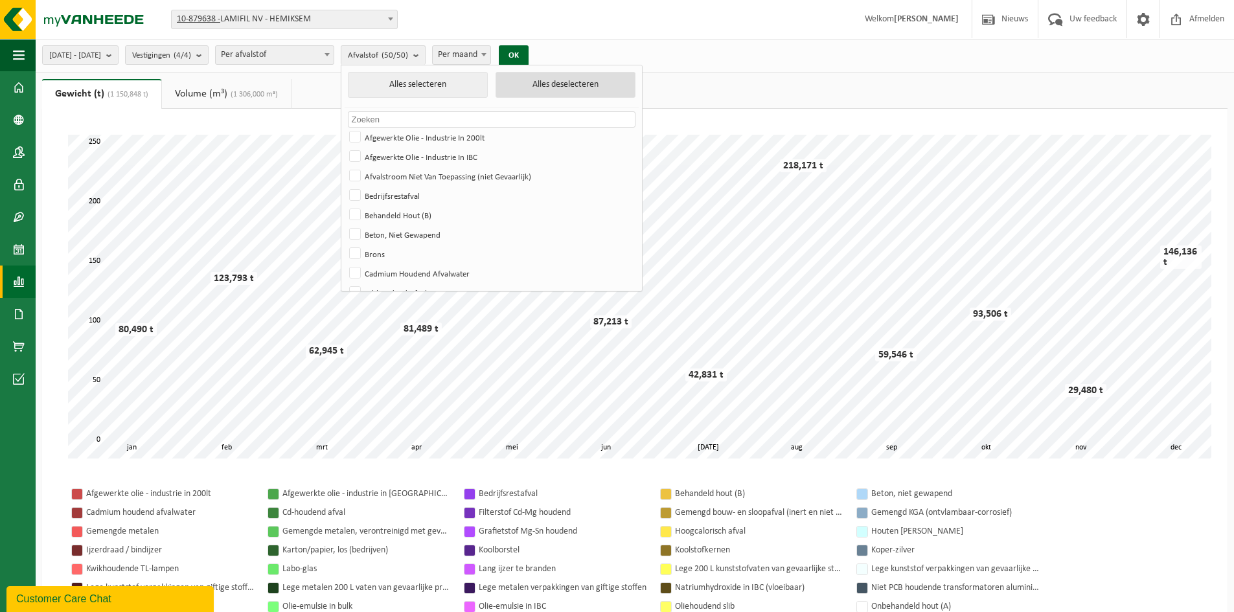
checkbox input "false"
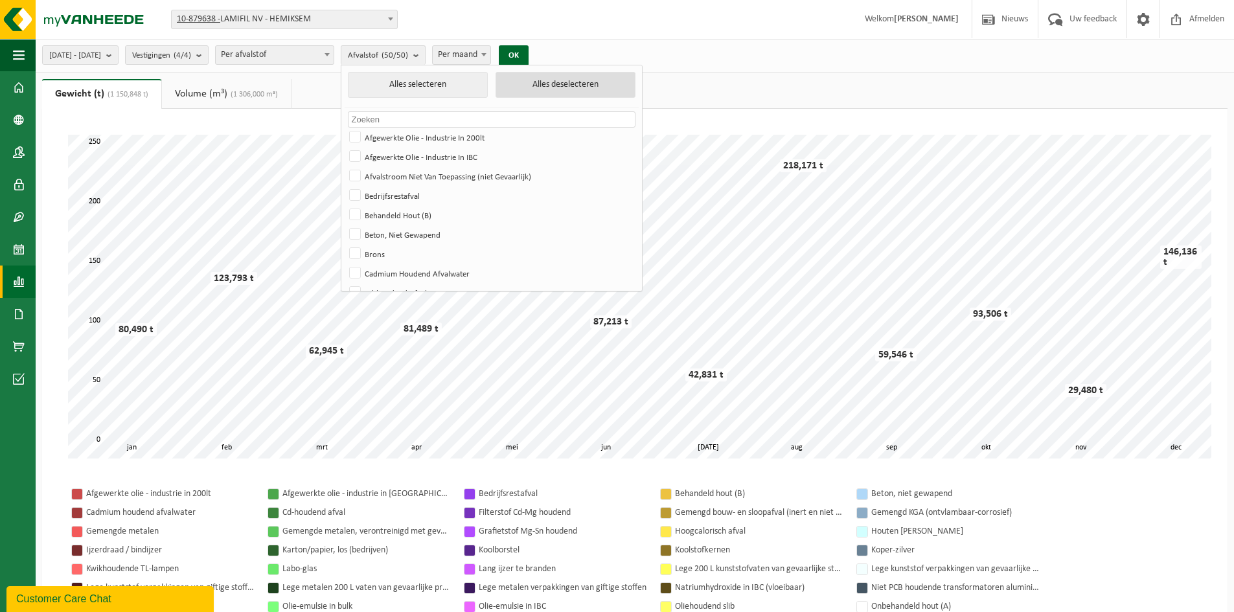
checkbox input "false"
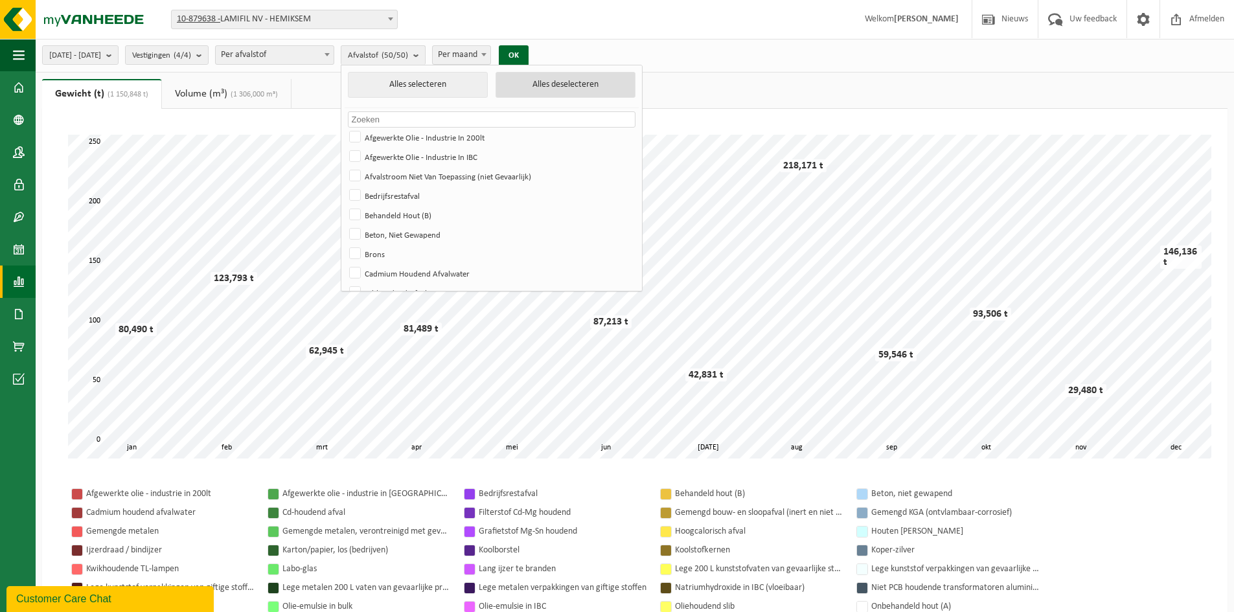
checkbox input "false"
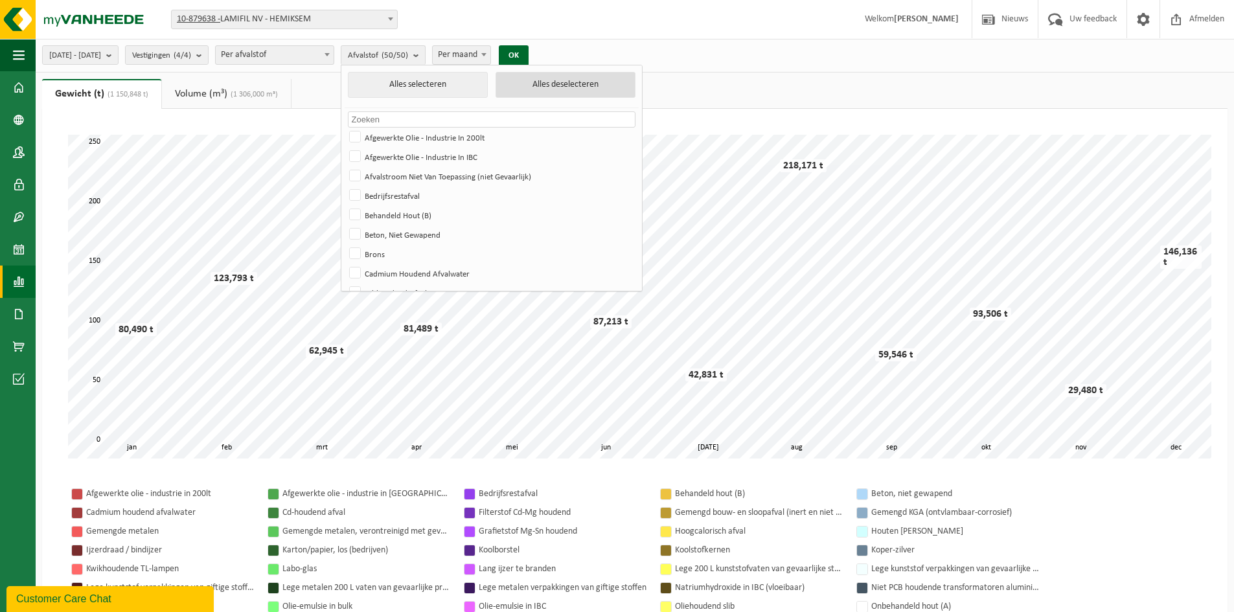
checkbox input "false"
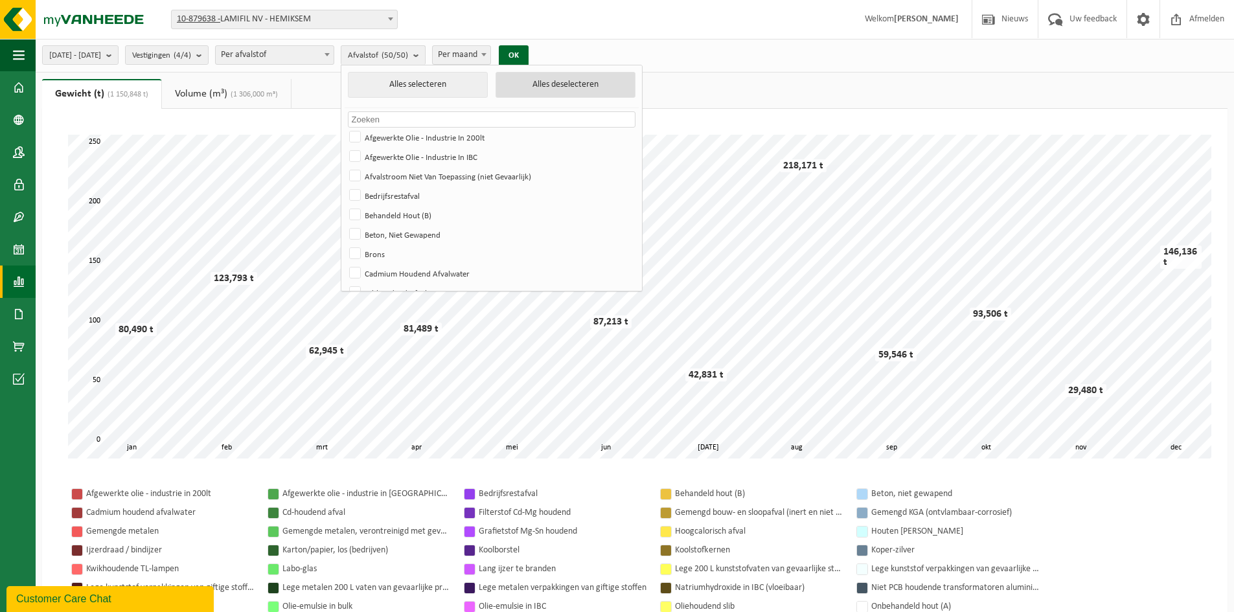
checkbox input "false"
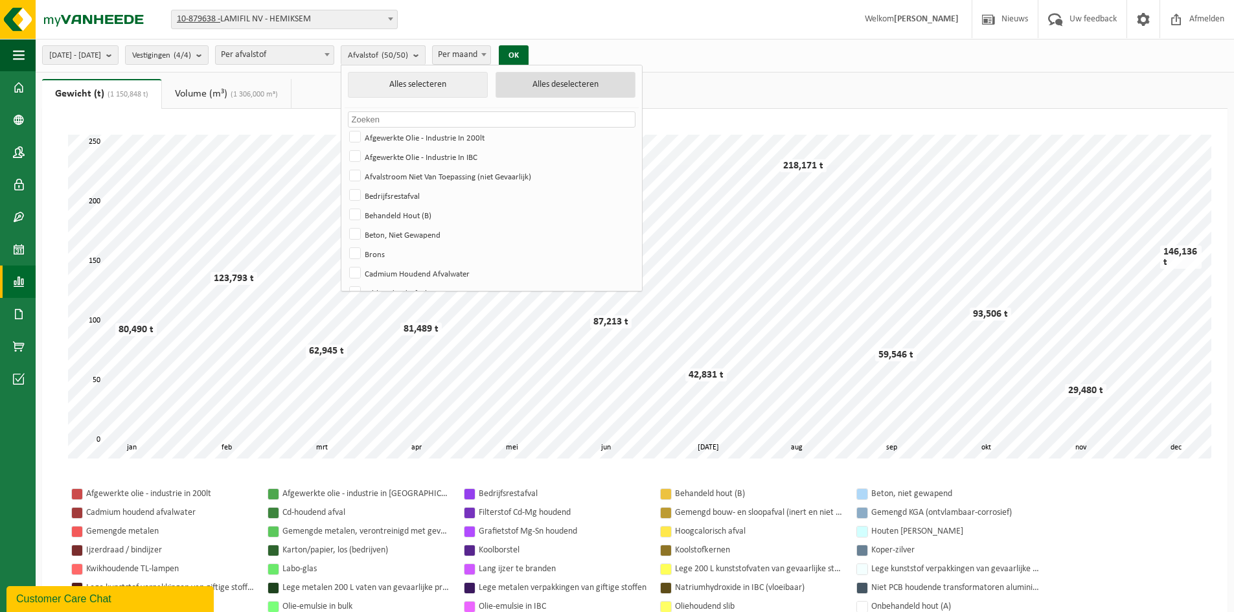
checkbox input "false"
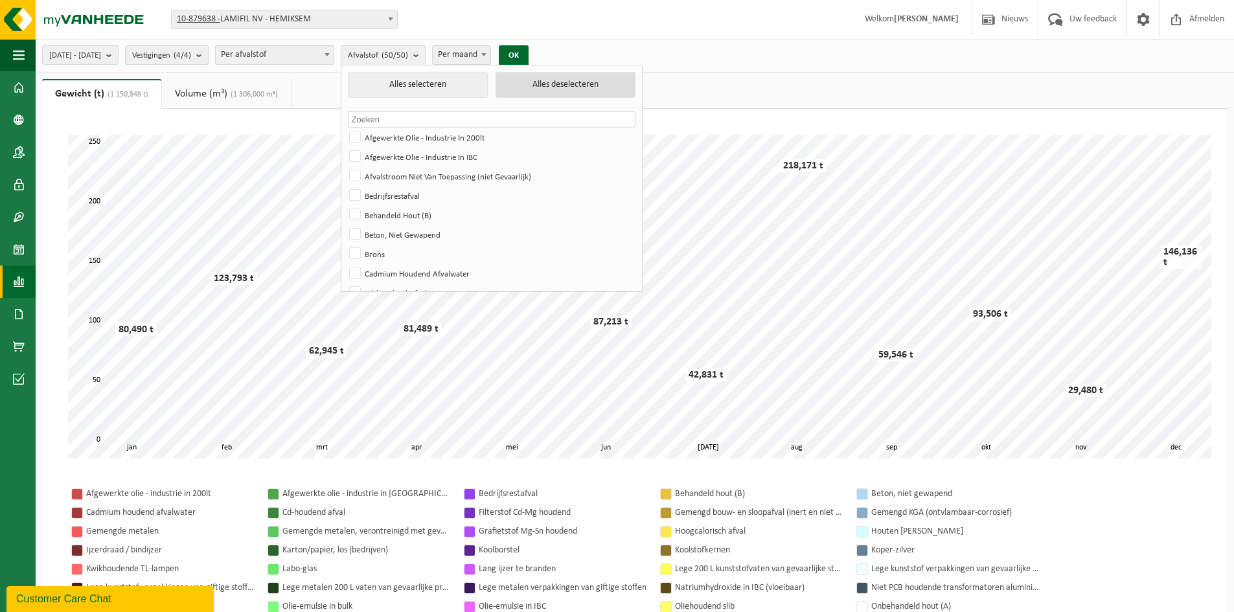
checkbox input "false"
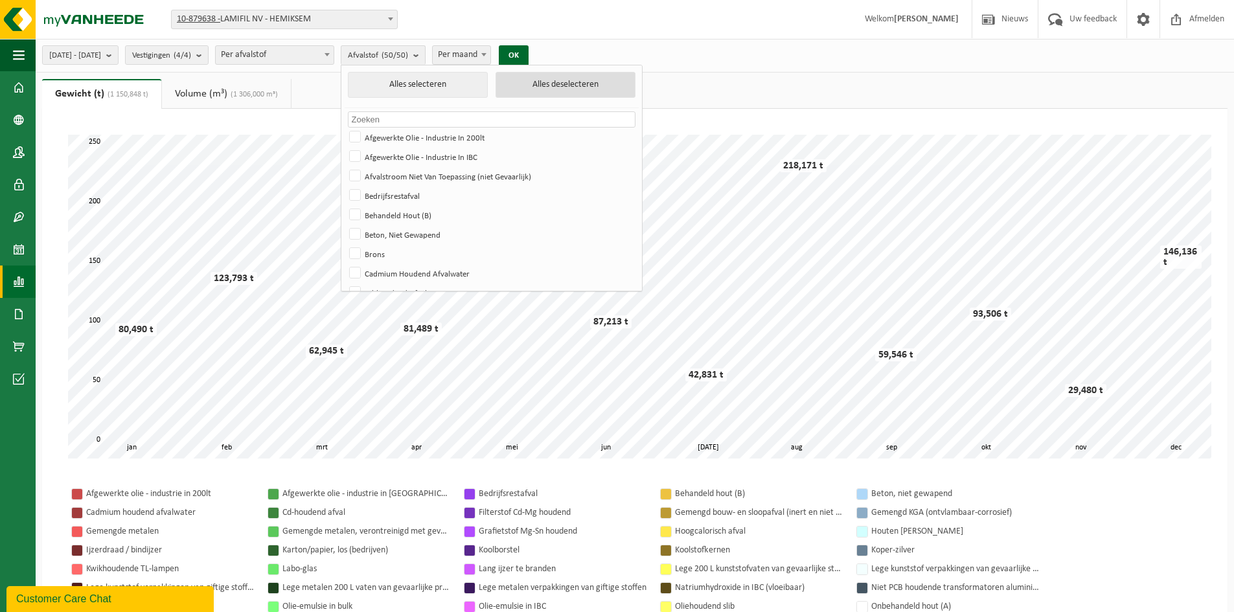
checkbox input "false"
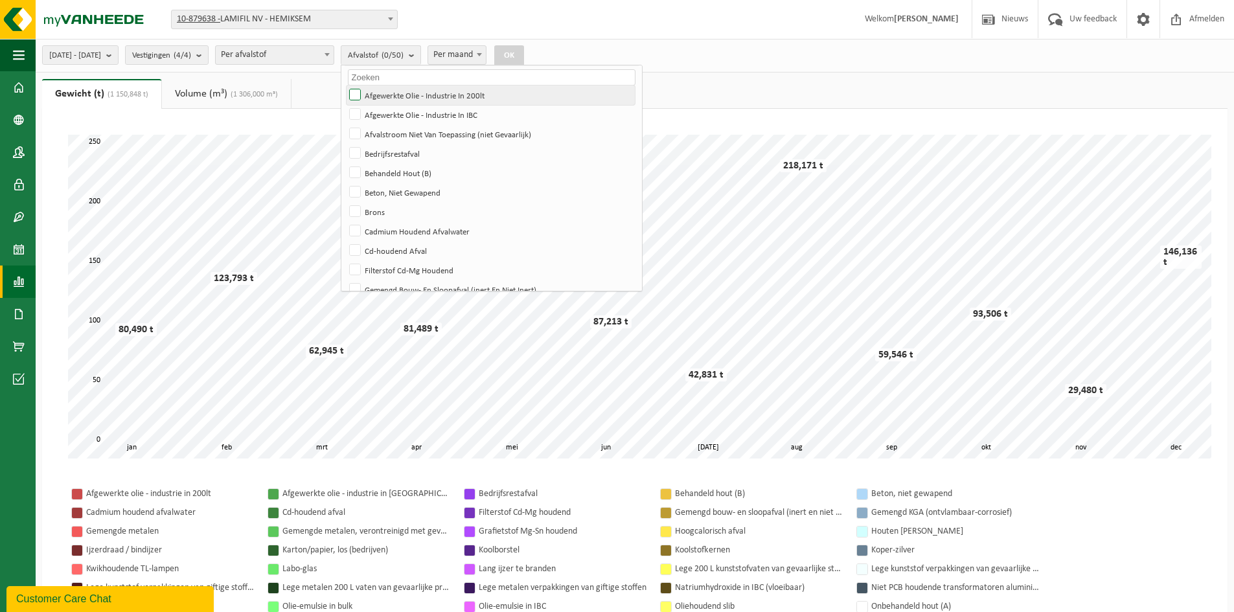
scroll to position [65, 0]
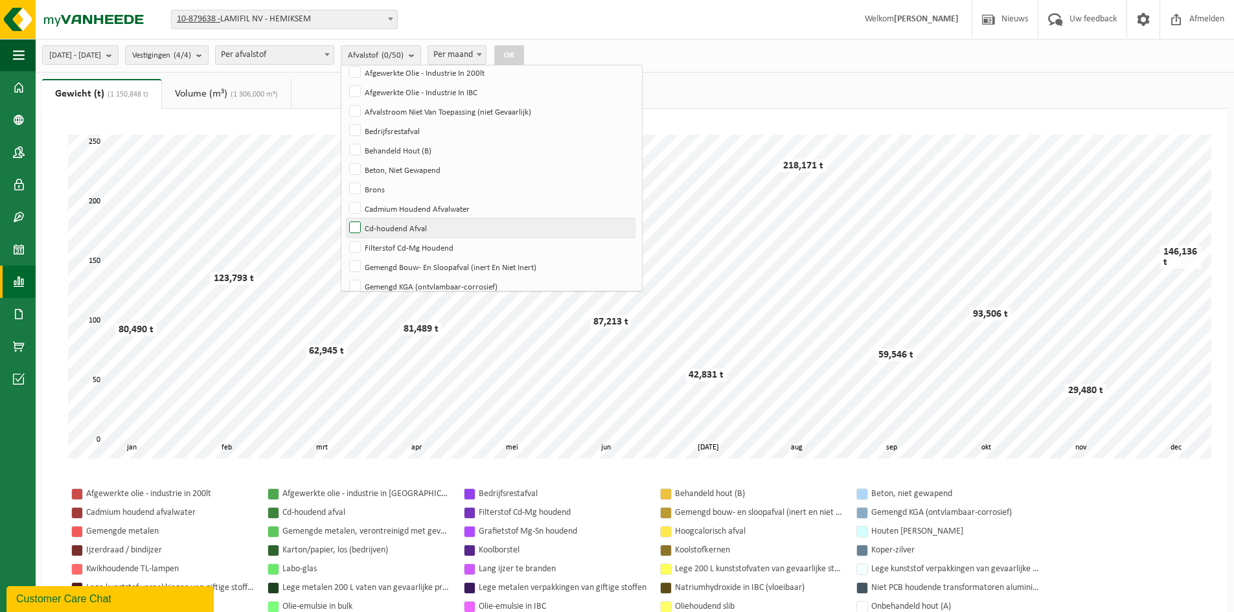
click at [391, 229] on label "Cd-houdend Afval" at bounding box center [491, 227] width 288 height 19
click at [345, 218] on input "Cd-houdend Afval" at bounding box center [344, 218] width 1 height 1
click at [385, 227] on label "Cd-houdend Afval" at bounding box center [491, 227] width 288 height 19
click at [345, 218] on input "Cd-houdend Afval" at bounding box center [344, 218] width 1 height 1
checkbox input "false"
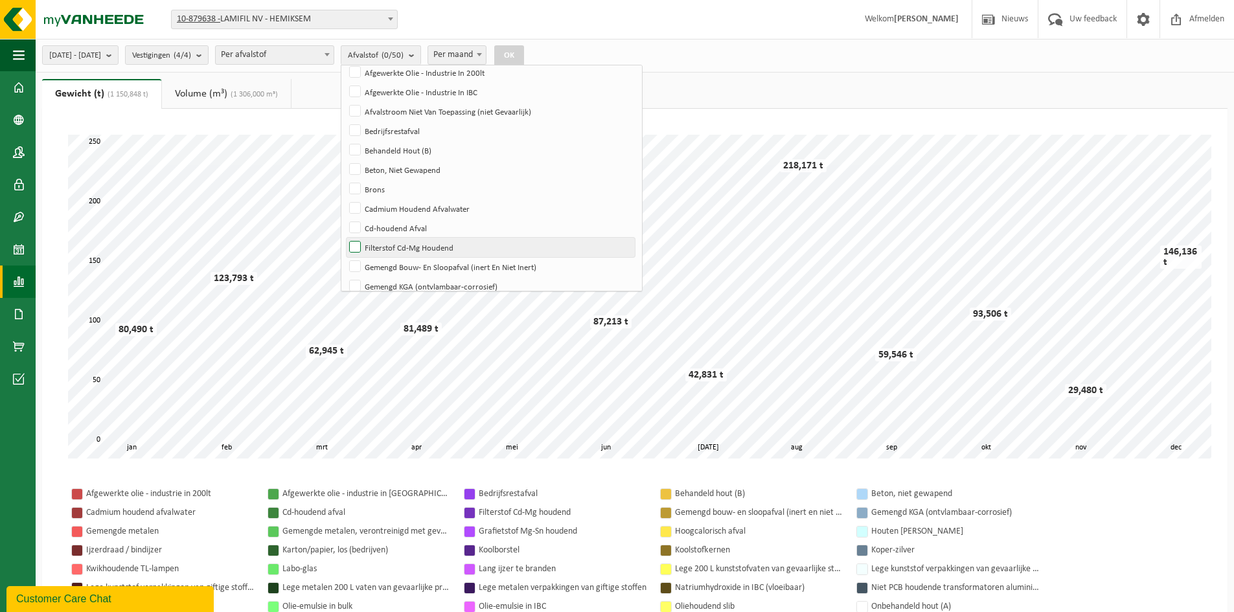
click at [386, 240] on label "Filterstof Cd-Mg Houdend" at bounding box center [491, 247] width 288 height 19
click at [345, 238] on input "Filterstof Cd-Mg Houdend" at bounding box center [344, 237] width 1 height 1
checkbox input "true"
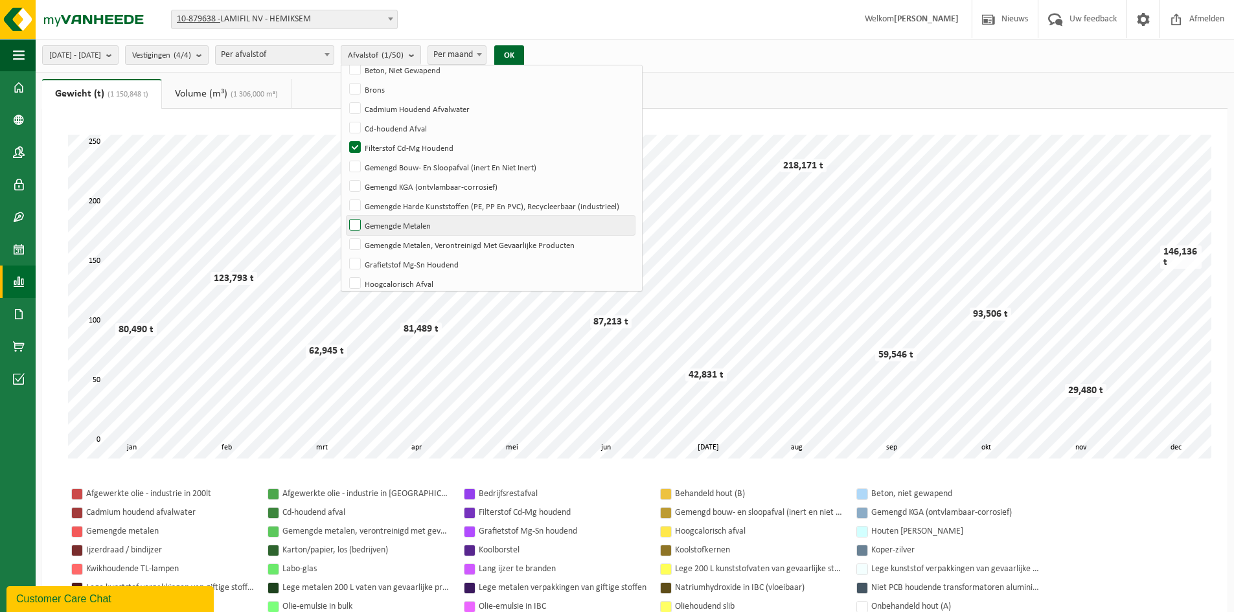
scroll to position [194, 0]
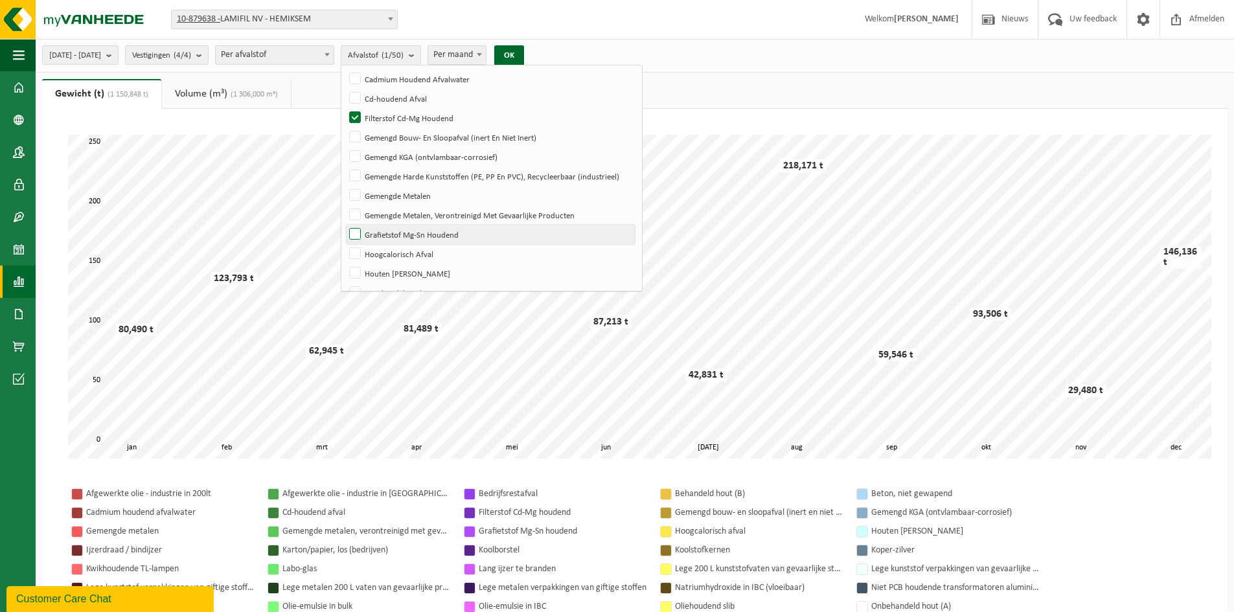
click at [390, 230] on label "Grafietstof Mg-Sn Houdend" at bounding box center [491, 234] width 288 height 19
click at [345, 225] on input "Grafietstof Mg-Sn Houdend" at bounding box center [344, 224] width 1 height 1
checkbox input "true"
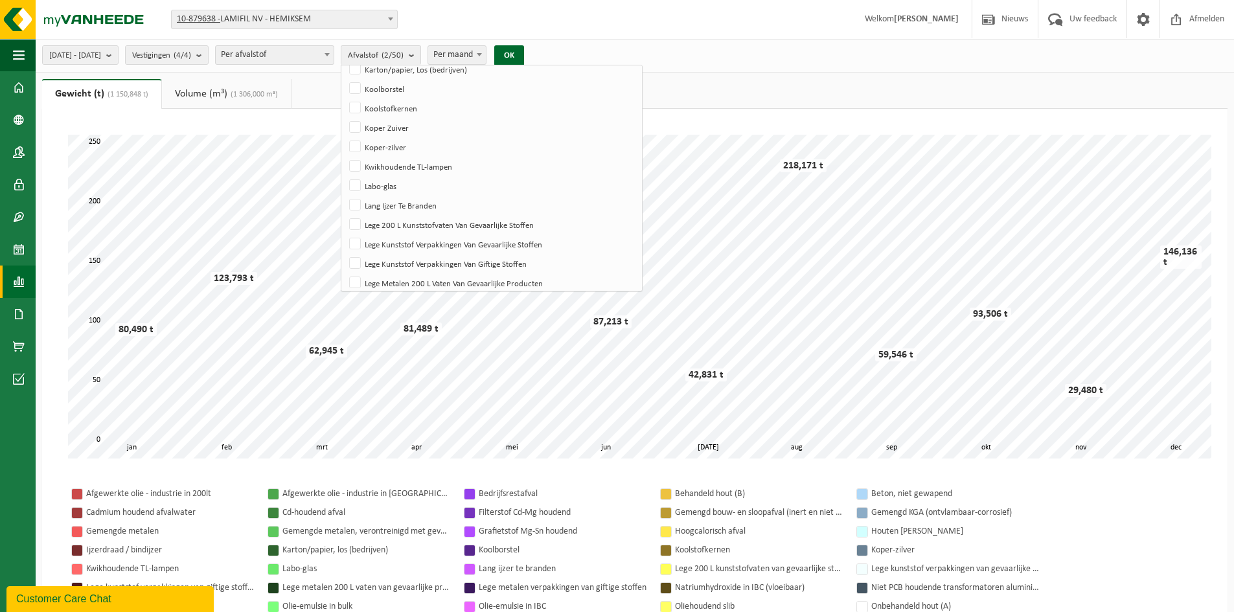
scroll to position [434, 0]
click at [386, 86] on label "Koolborstel" at bounding box center [491, 91] width 288 height 19
click at [345, 82] on input "Koolborstel" at bounding box center [344, 82] width 1 height 1
checkbox input "true"
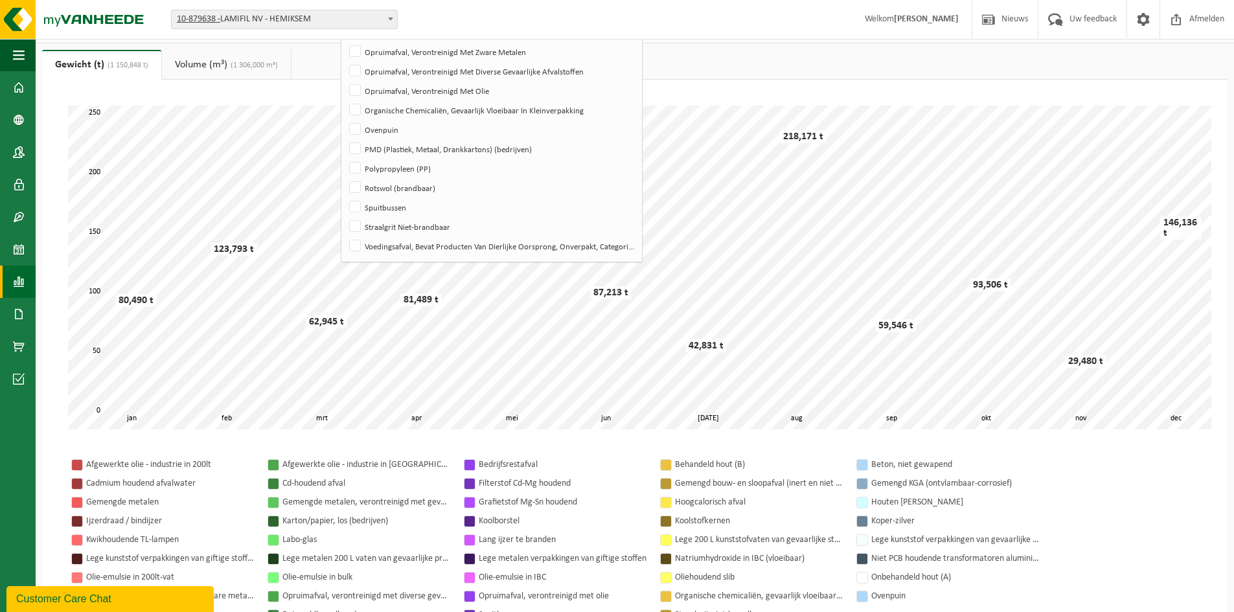
scroll to position [0, 0]
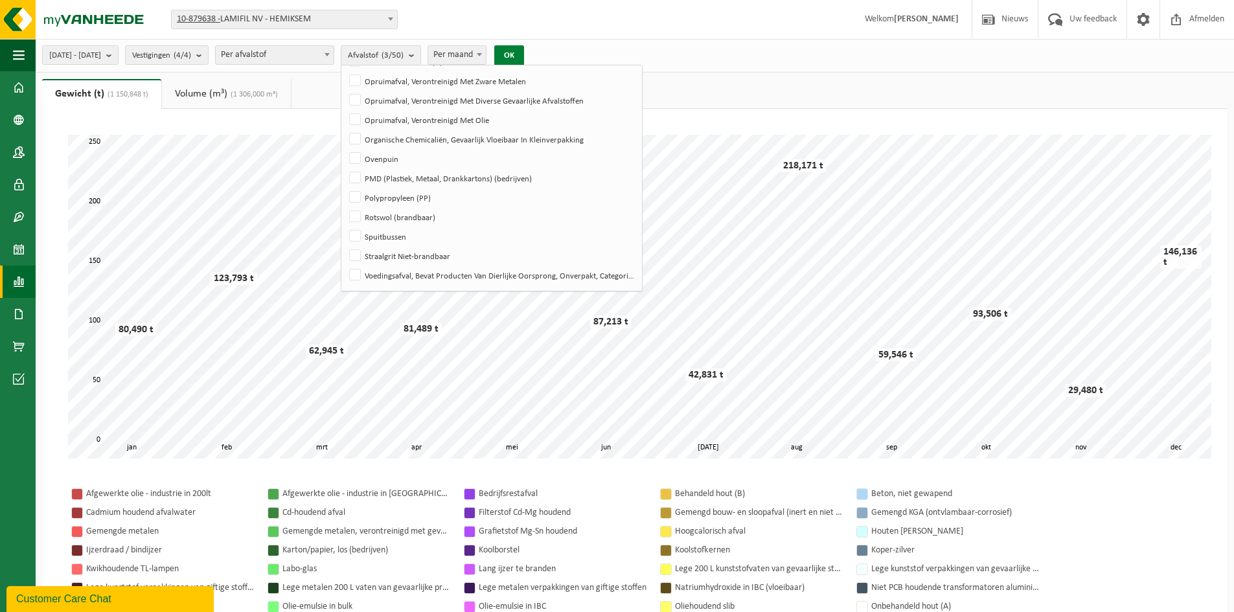
click at [524, 57] on button "OK" at bounding box center [509, 55] width 30 height 21
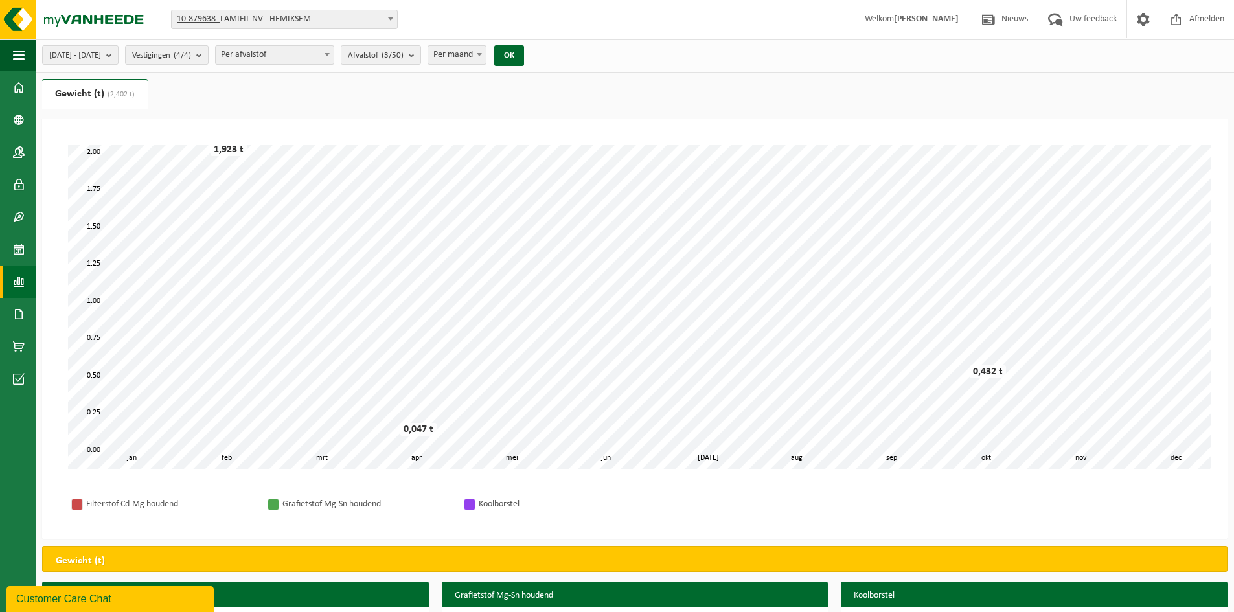
scroll to position [124, 0]
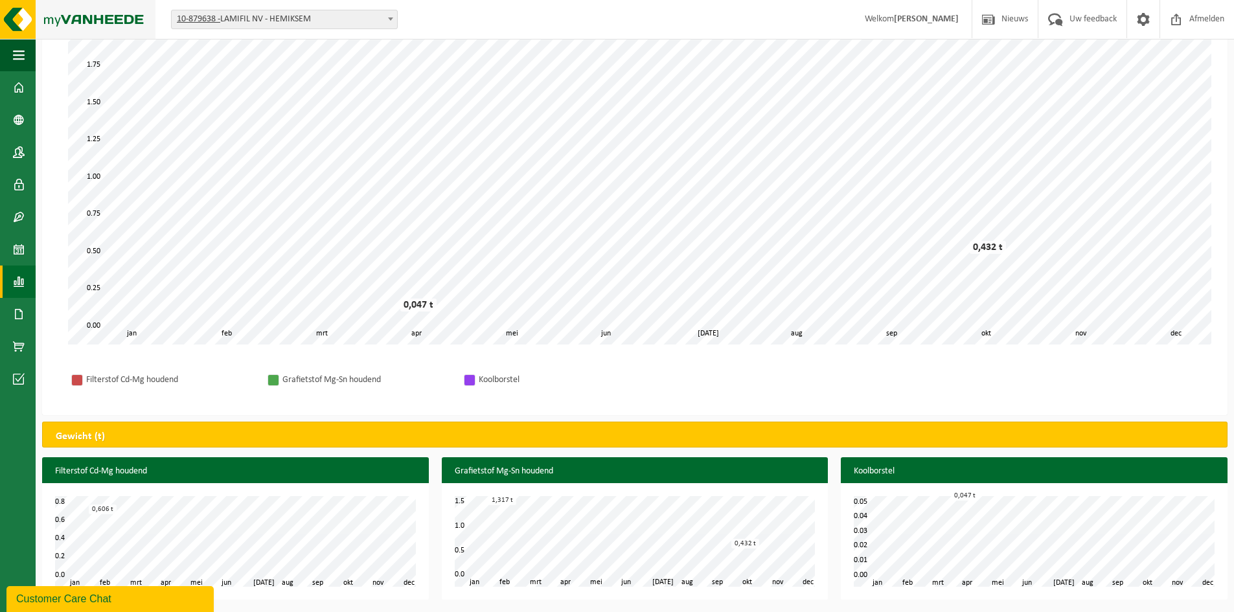
click at [16, 8] on img at bounding box center [78, 19] width 156 height 39
